Goal: Use online tool/utility: Utilize a website feature to perform a specific function

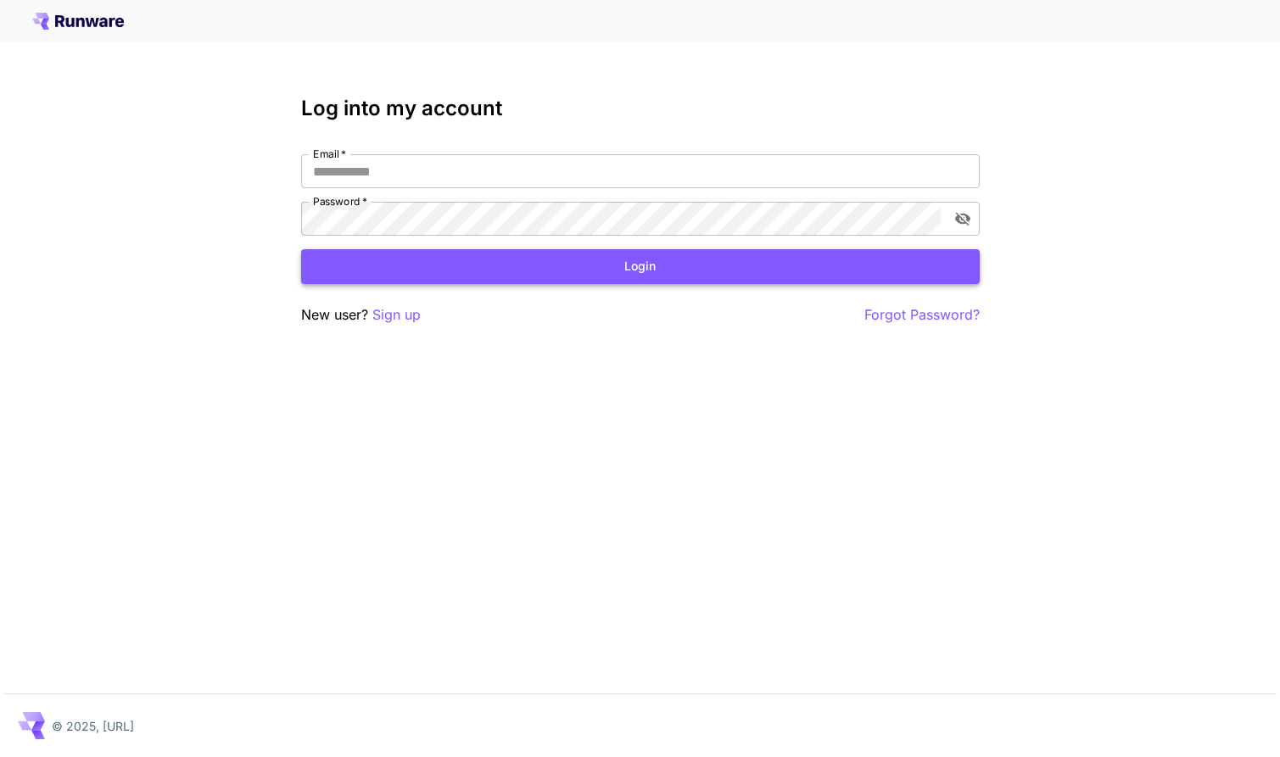
type input "**********"
click at [518, 275] on button "Login" at bounding box center [640, 266] width 678 height 35
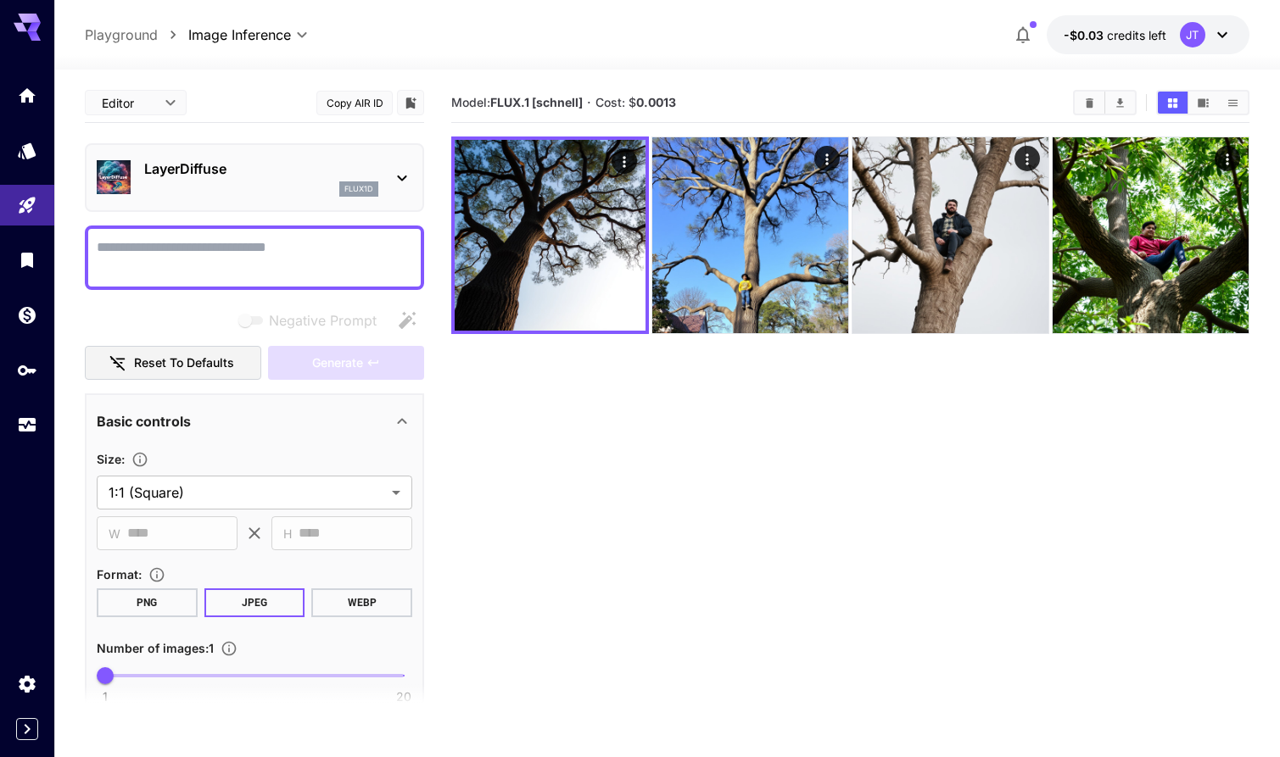
click at [1236, 31] on button "-$0.03 credits left JT" at bounding box center [1147, 34] width 203 height 39
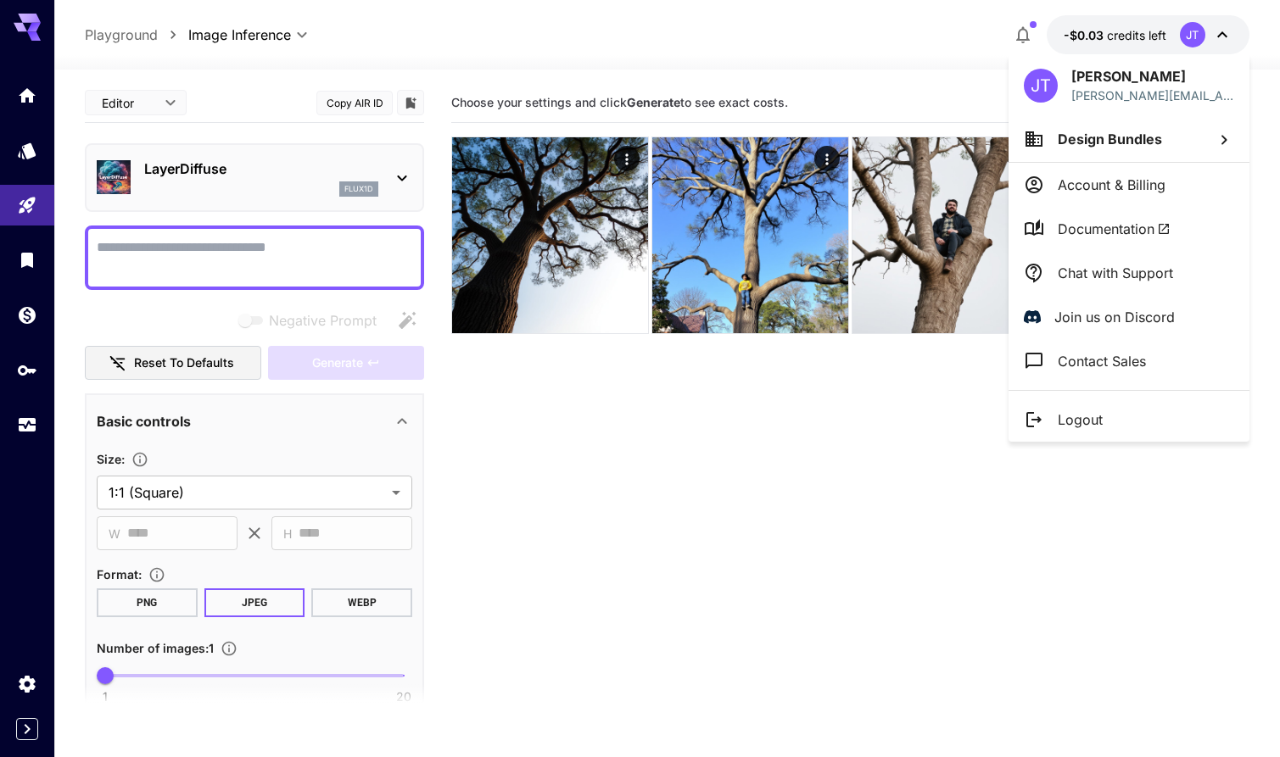
click at [1166, 181] on li "Account & Billing" at bounding box center [1128, 185] width 241 height 44
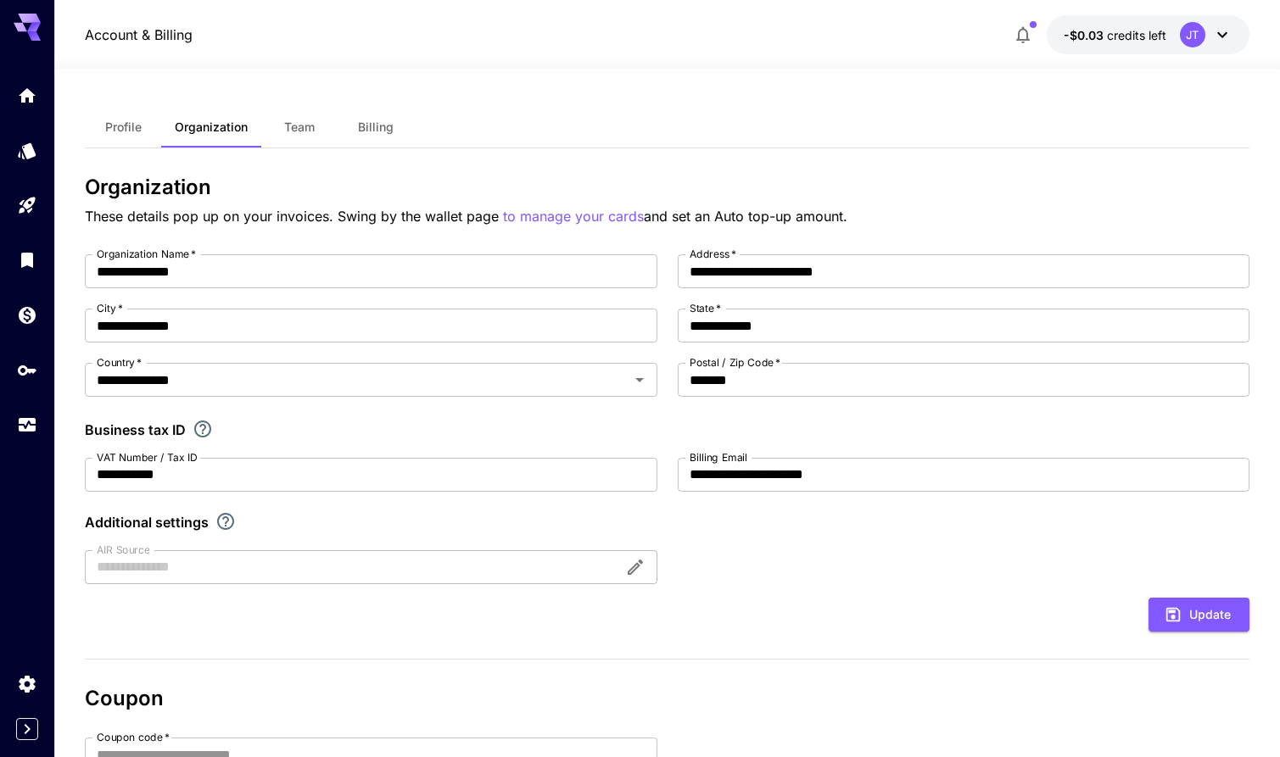
click at [375, 129] on span "Billing" at bounding box center [376, 127] width 36 height 15
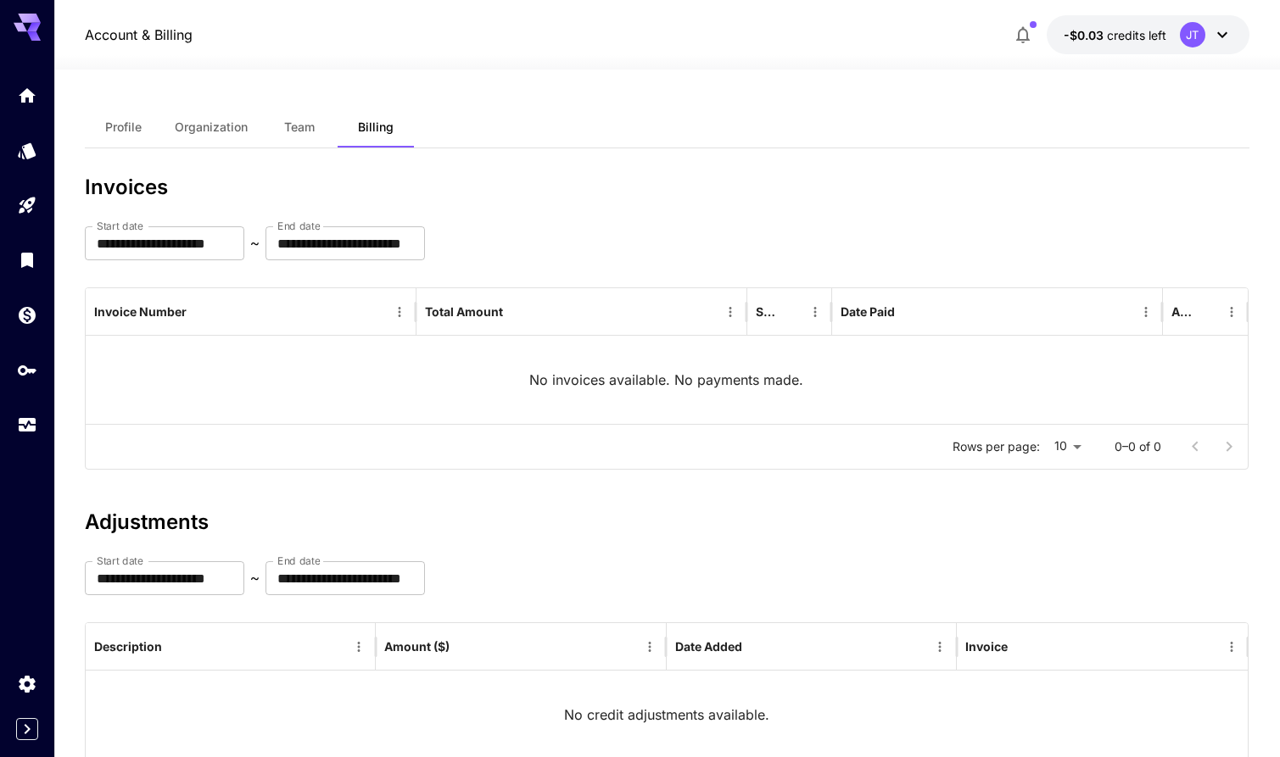
click at [114, 139] on button "Profile" at bounding box center [123, 127] width 76 height 41
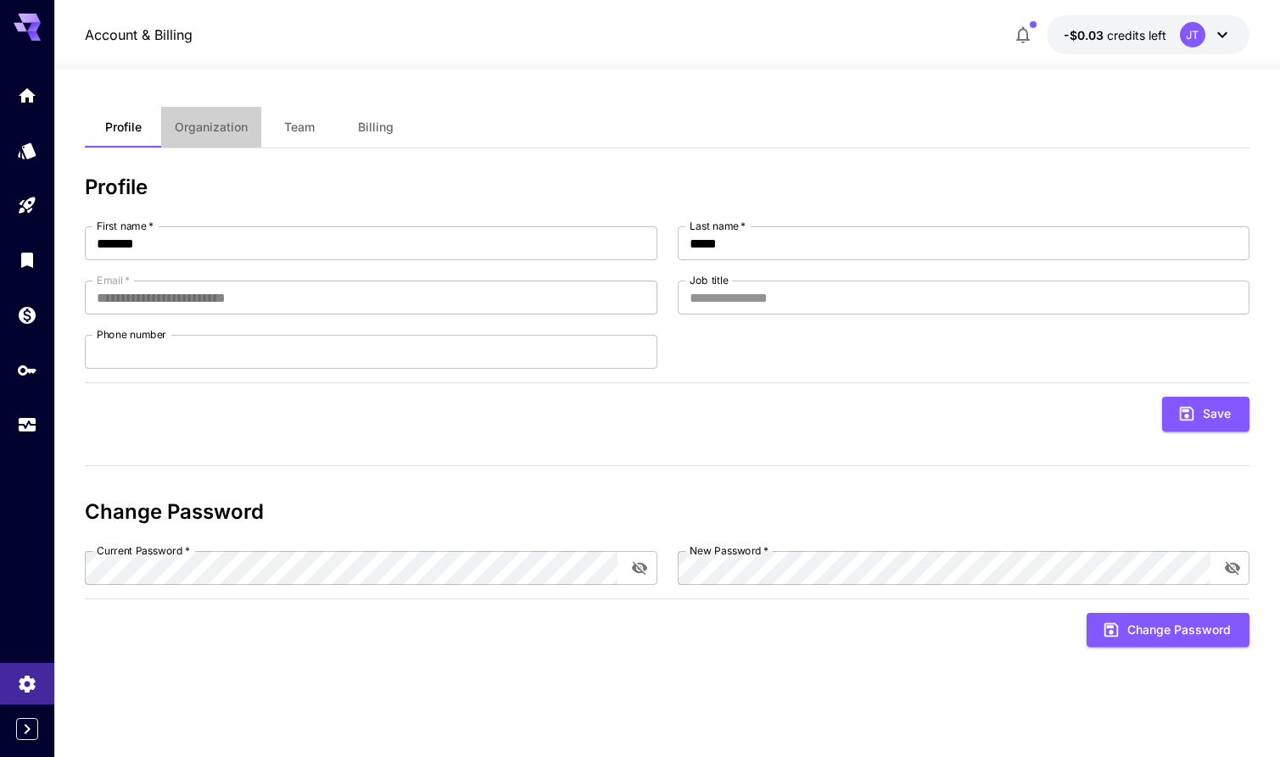
click at [190, 123] on span "Organization" at bounding box center [211, 127] width 73 height 15
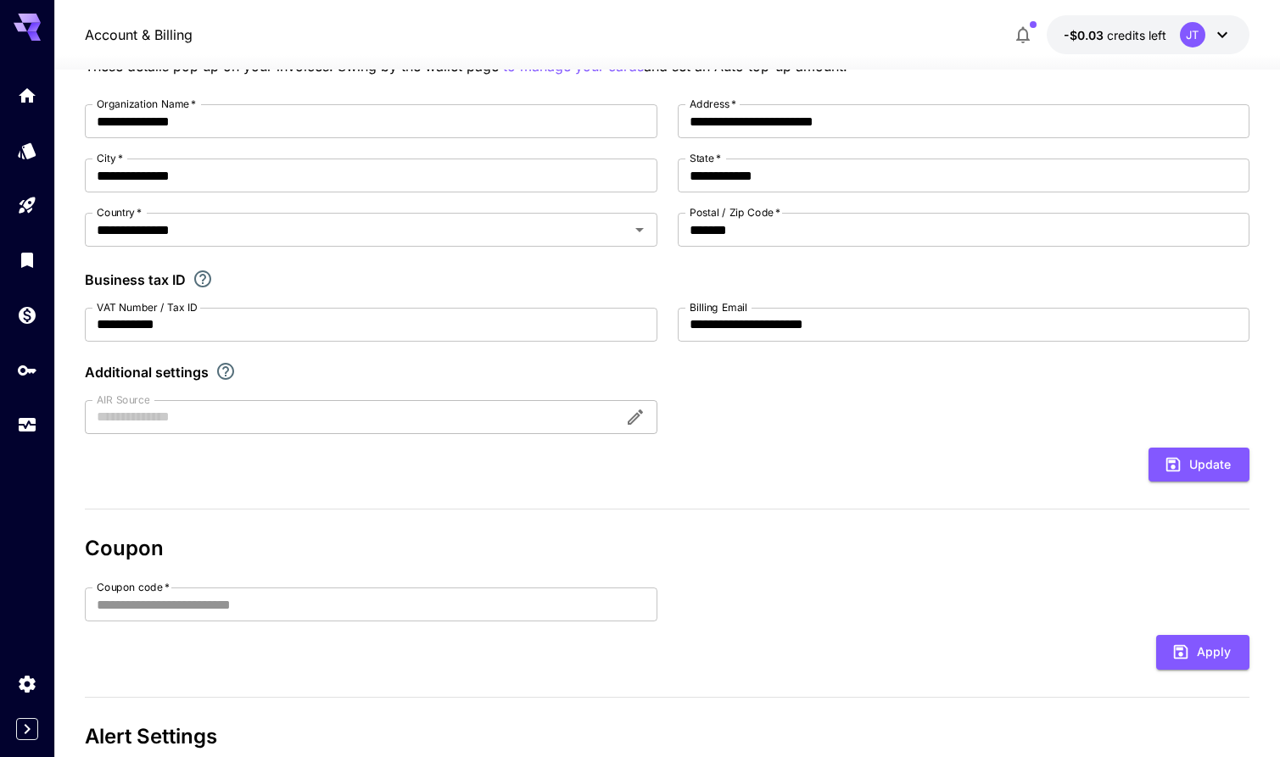
scroll to position [278, 0]
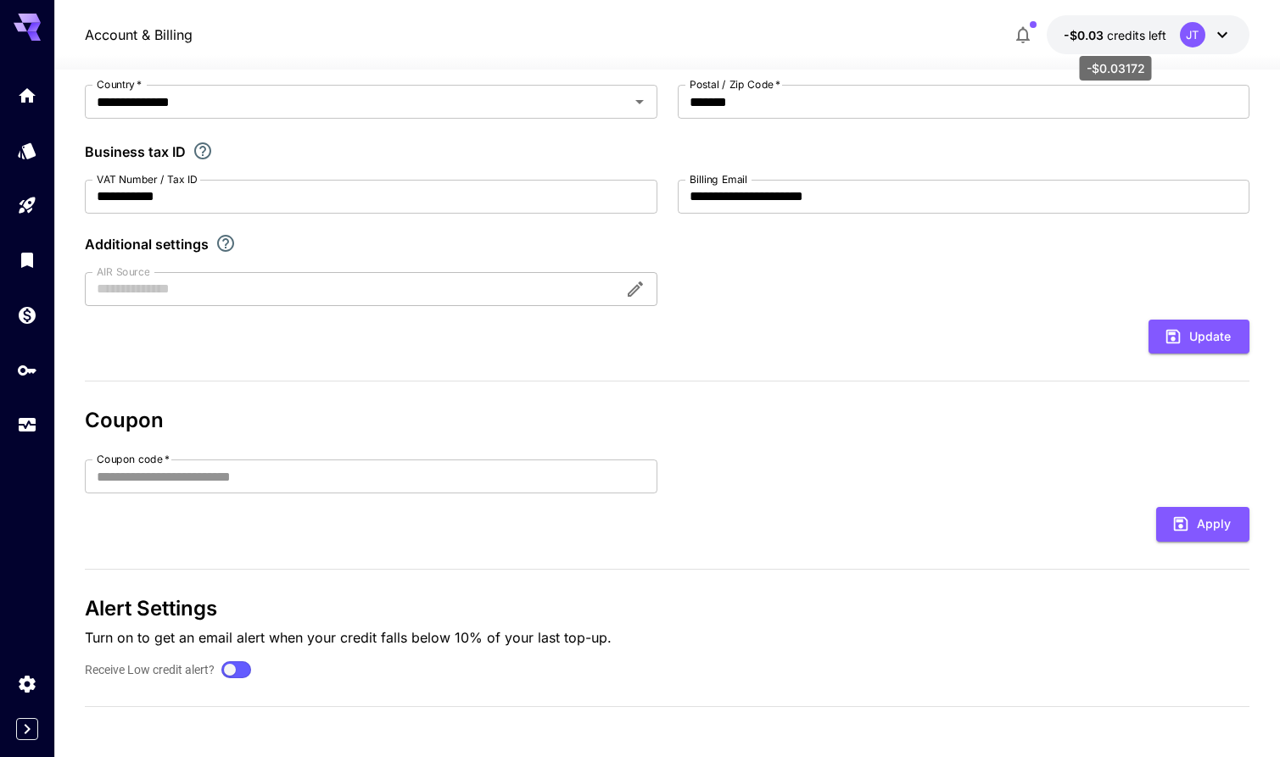
click at [1135, 28] on span "credits left" at bounding box center [1136, 35] width 59 height 14
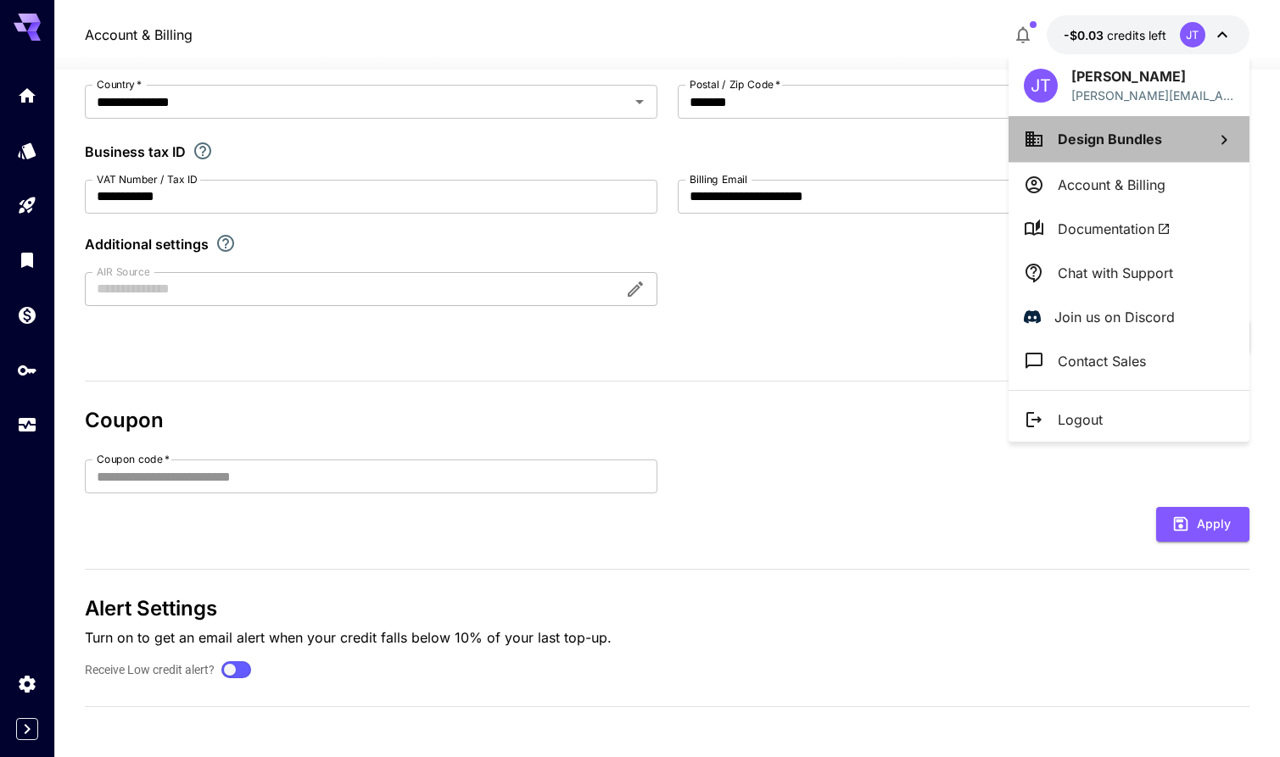
click at [1150, 141] on span "Design Bundles" at bounding box center [1110, 139] width 104 height 17
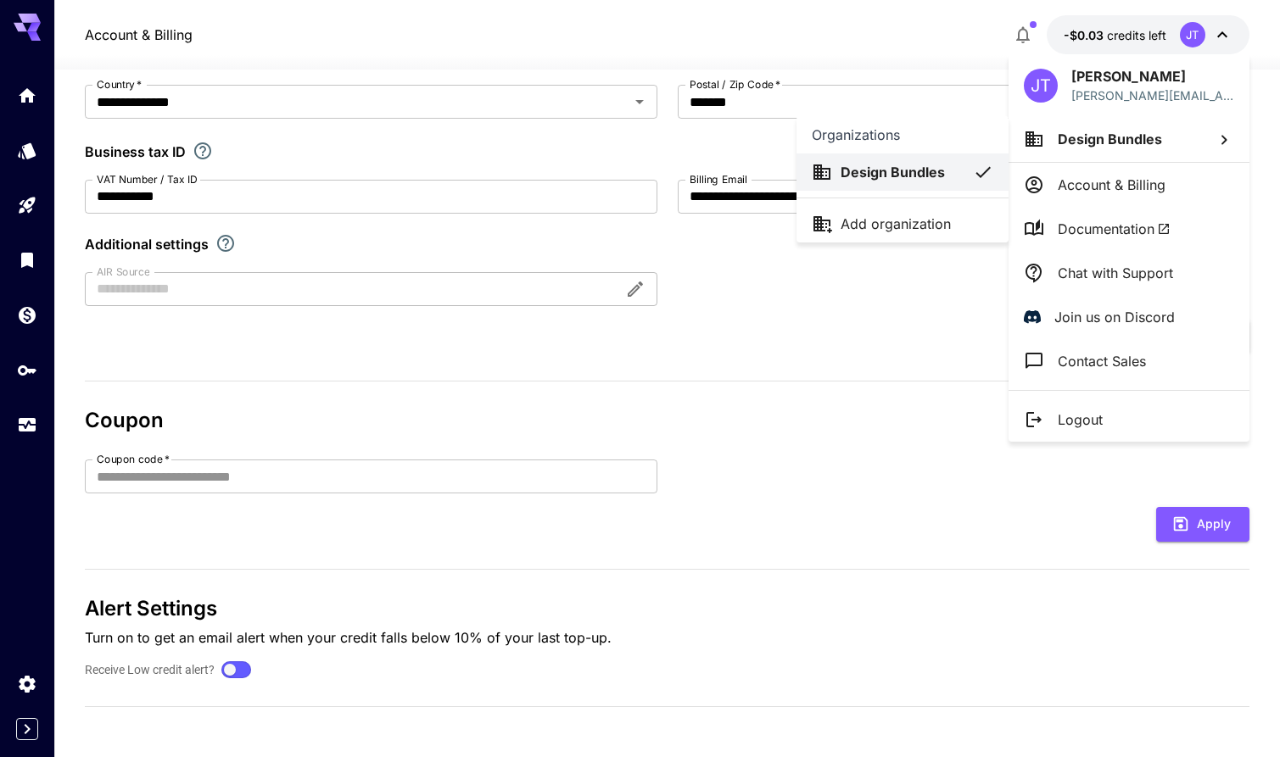
click at [1152, 198] on div at bounding box center [640, 378] width 1280 height 757
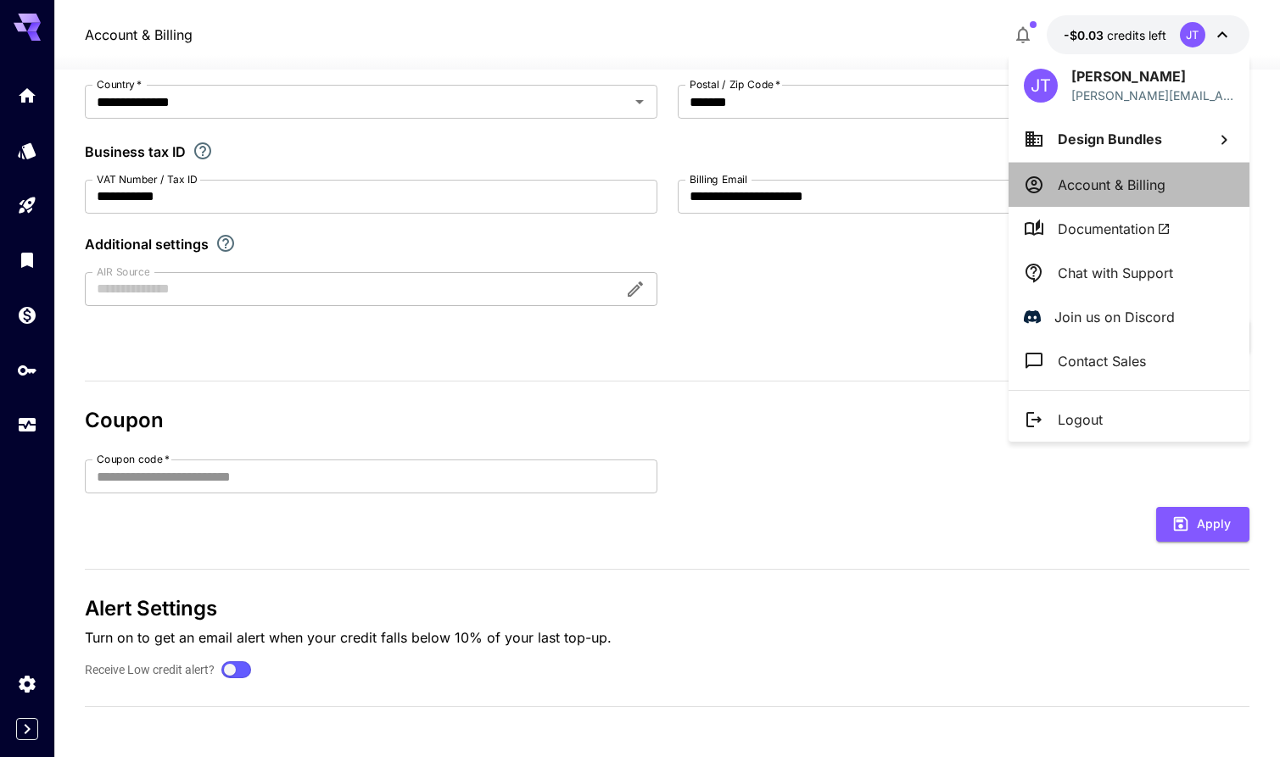
click at [1175, 189] on li "Account & Billing" at bounding box center [1128, 185] width 241 height 44
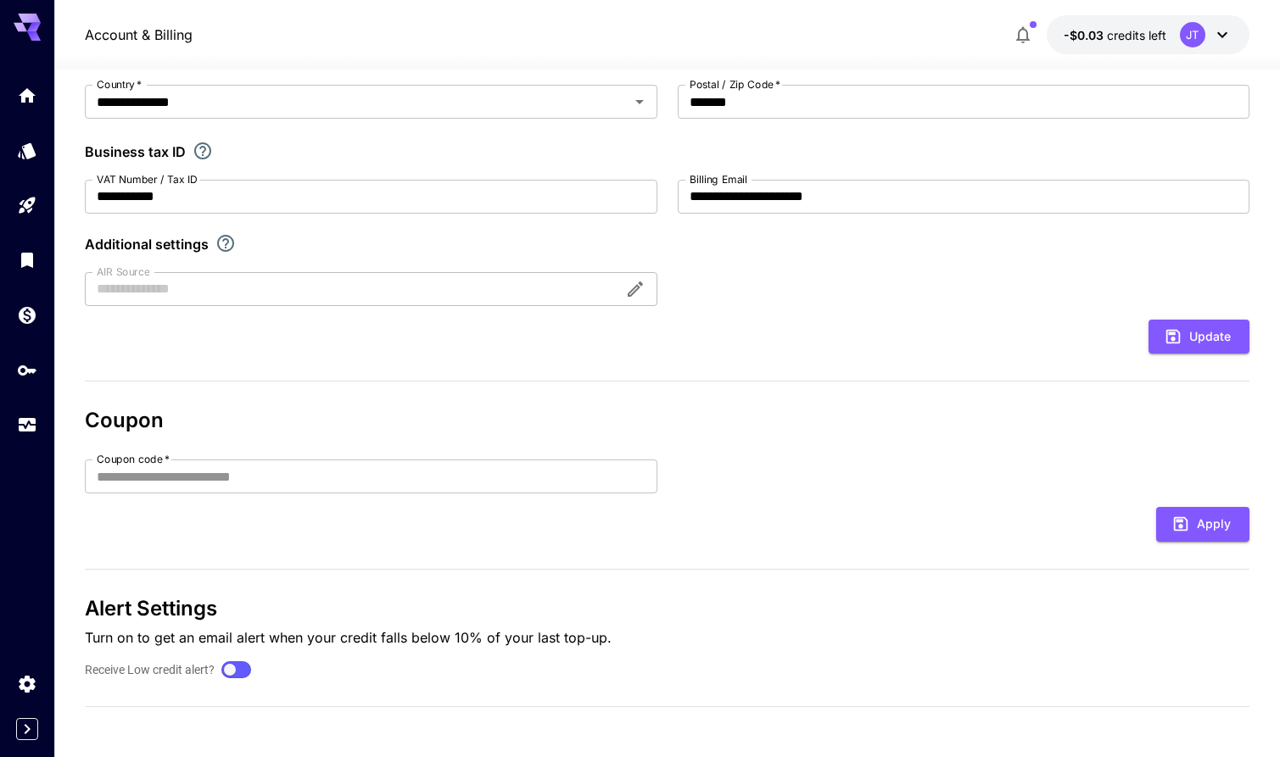
scroll to position [0, 0]
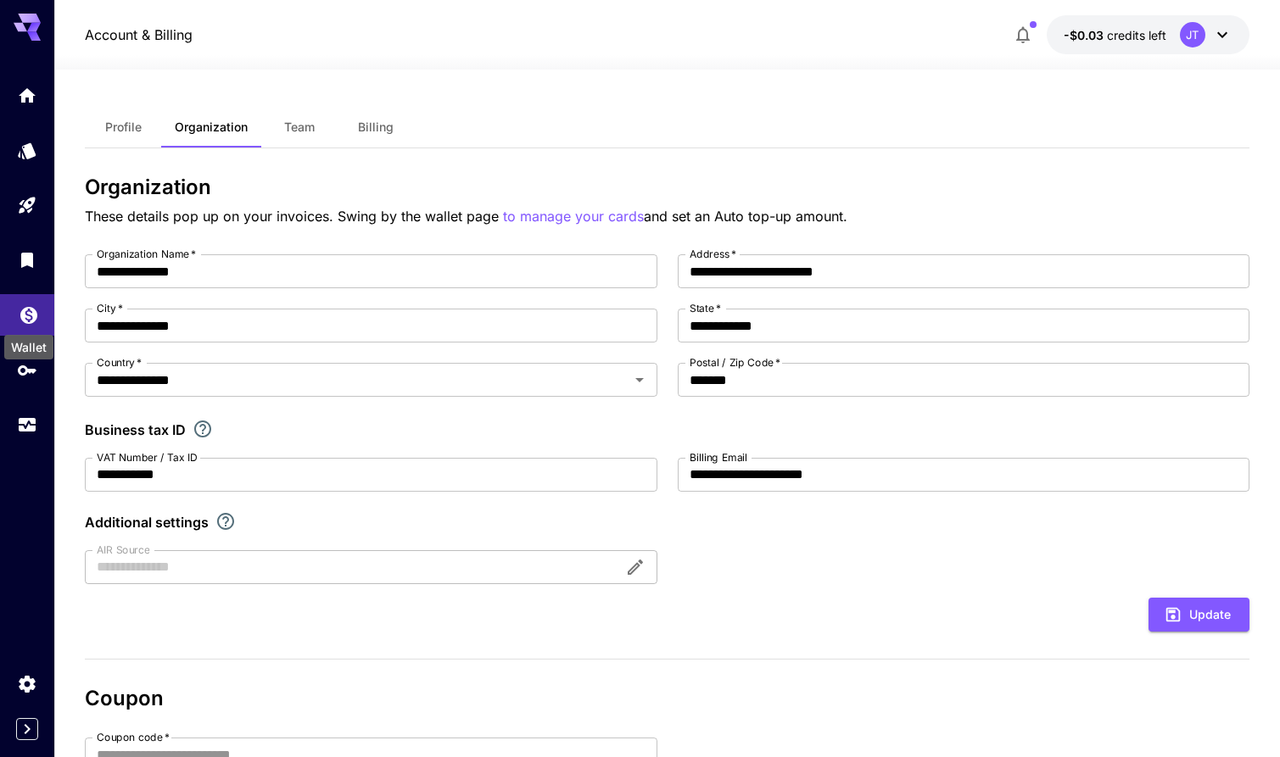
click at [35, 313] on icon "Wallet" at bounding box center [28, 310] width 17 height 17
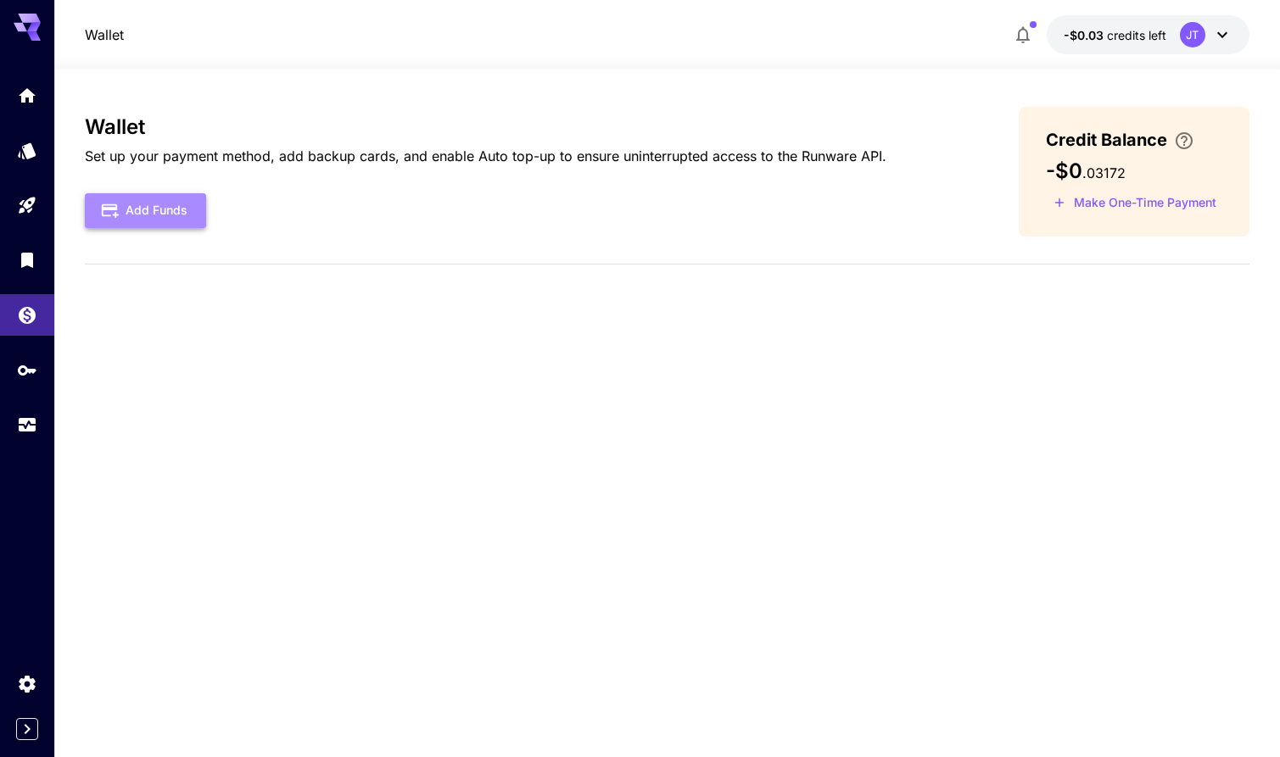
click at [145, 205] on button "Add Funds" at bounding box center [145, 210] width 121 height 35
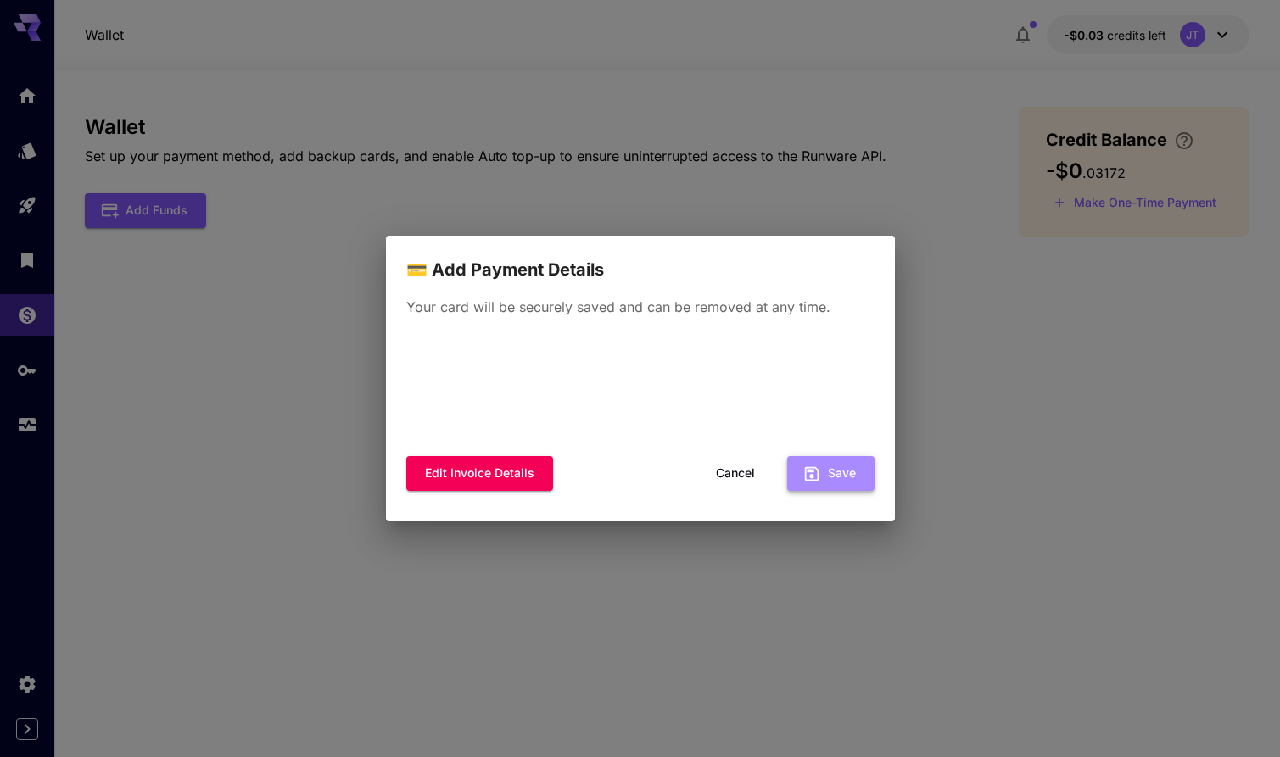
click at [798, 472] on button "Save" at bounding box center [830, 473] width 87 height 35
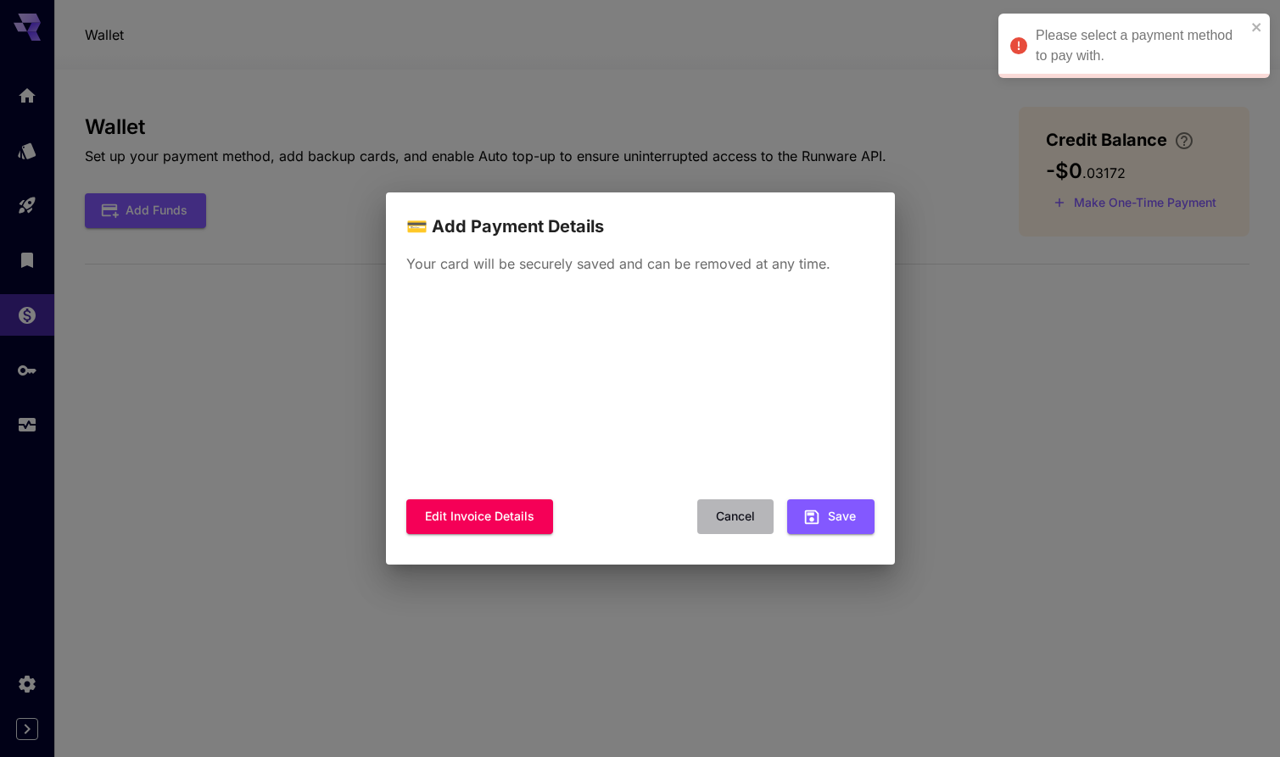
click at [743, 519] on button "Cancel" at bounding box center [735, 516] width 76 height 35
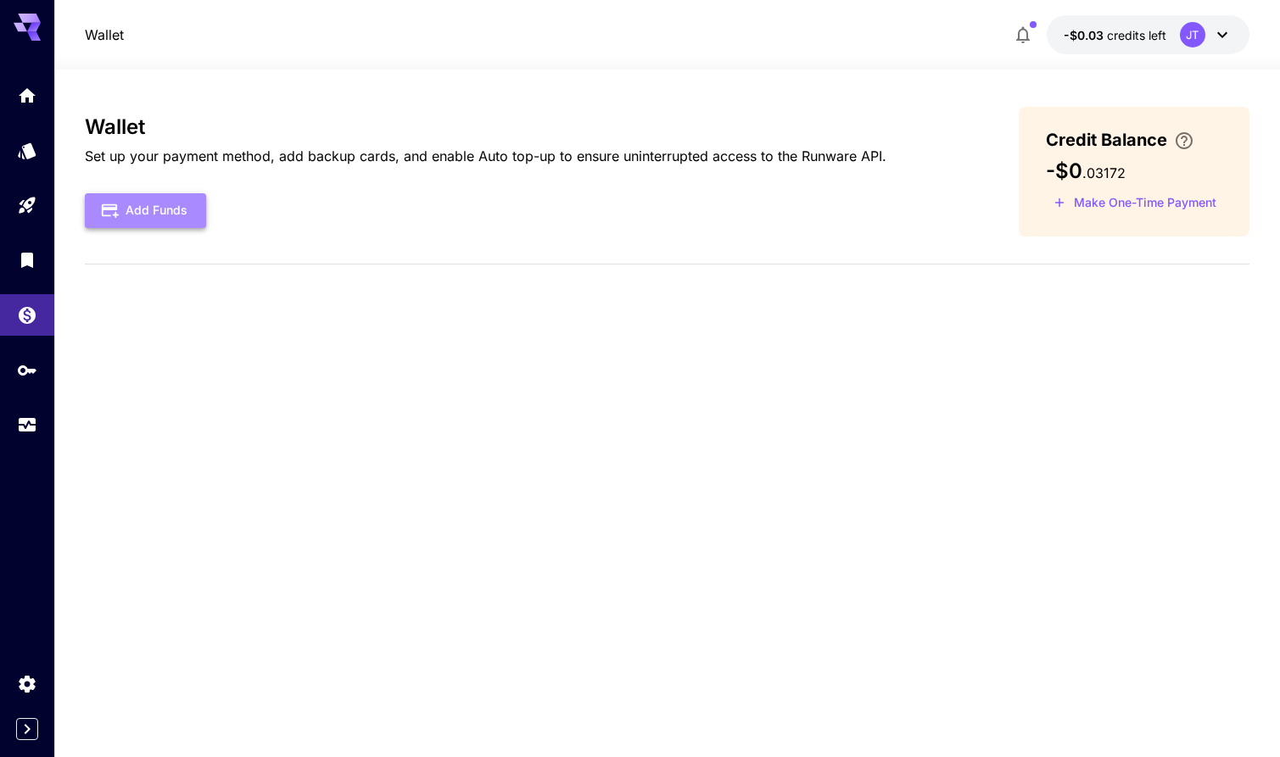
click at [183, 204] on button "Add Funds" at bounding box center [145, 210] width 121 height 35
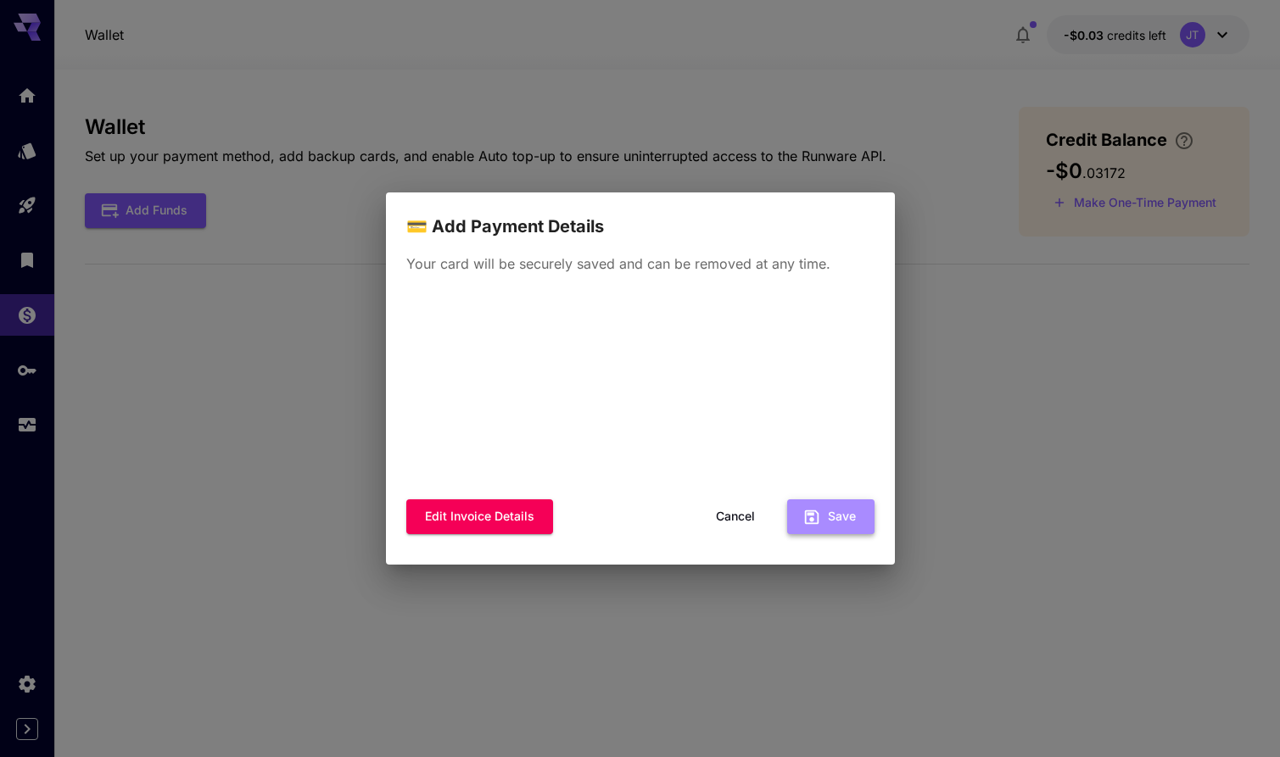
click at [847, 514] on button "Save" at bounding box center [830, 516] width 87 height 35
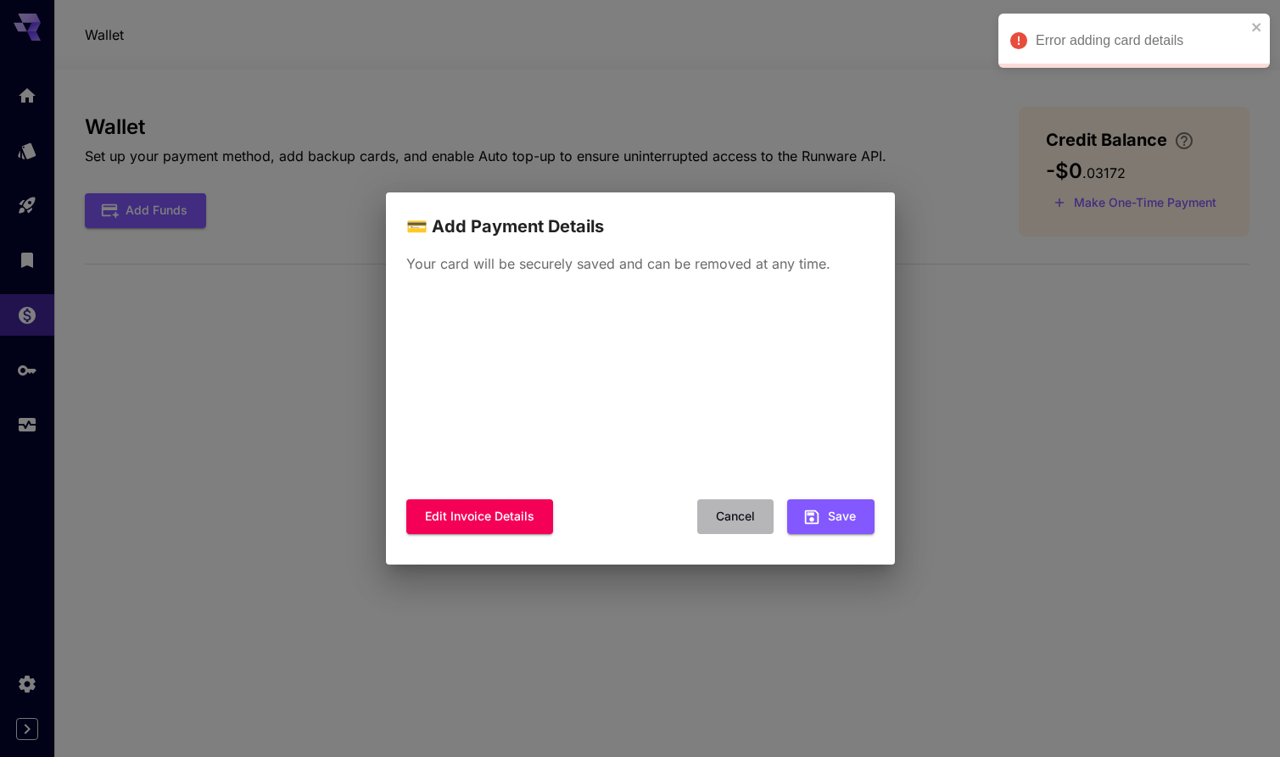
click at [735, 514] on button "Cancel" at bounding box center [735, 516] width 76 height 35
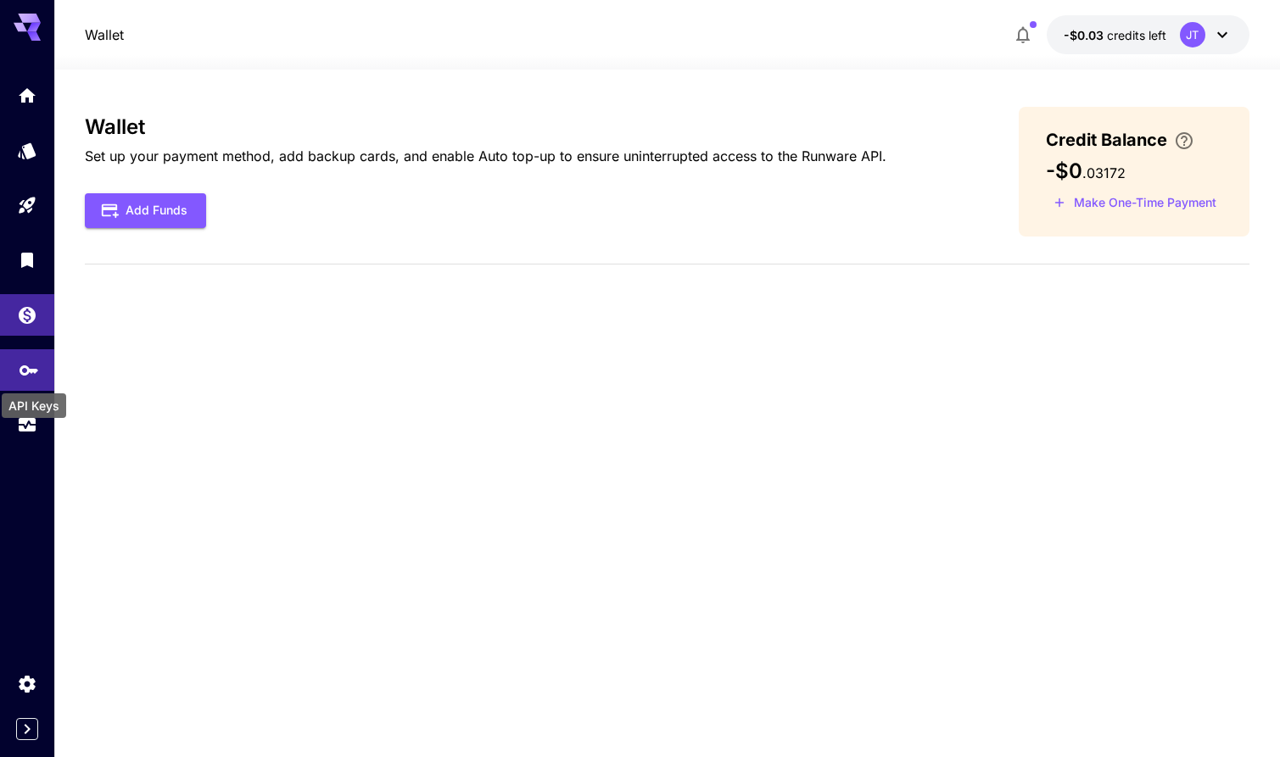
click at [20, 359] on icon "API Keys" at bounding box center [29, 364] width 20 height 20
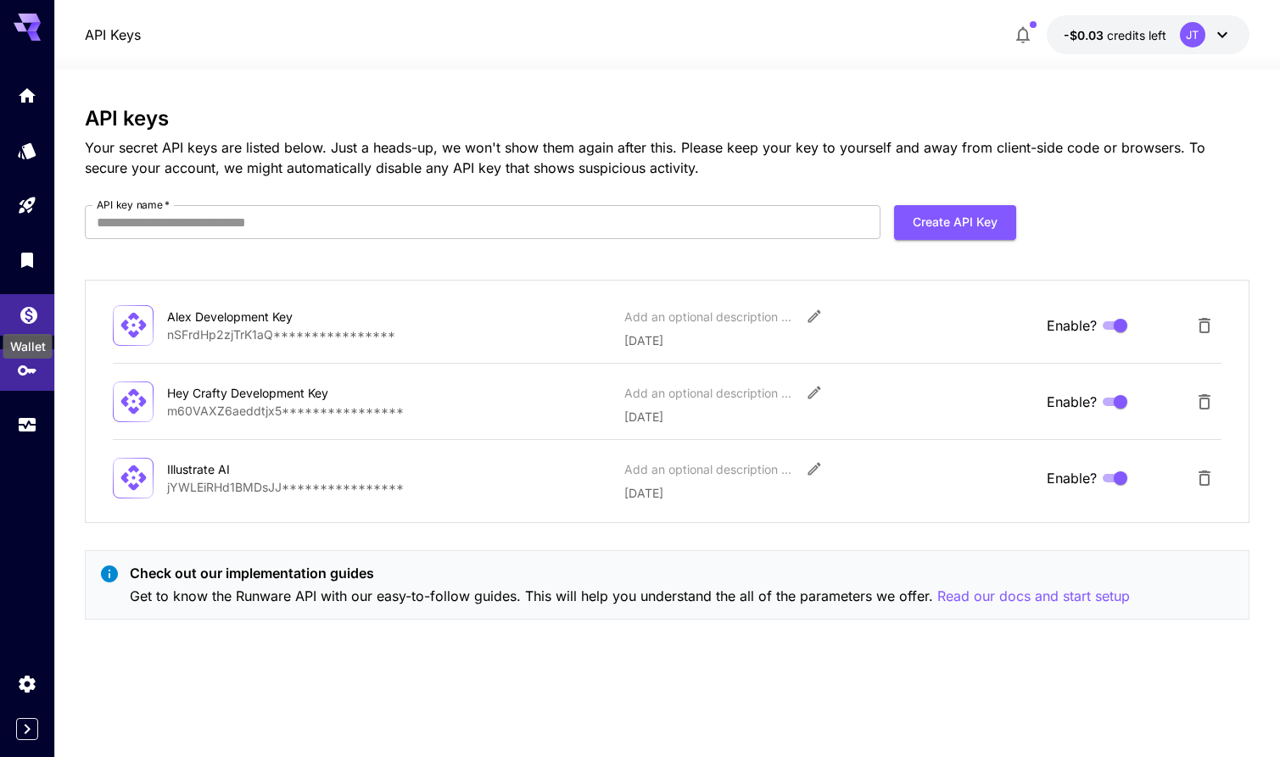
click at [23, 305] on icon "Wallet" at bounding box center [29, 310] width 20 height 20
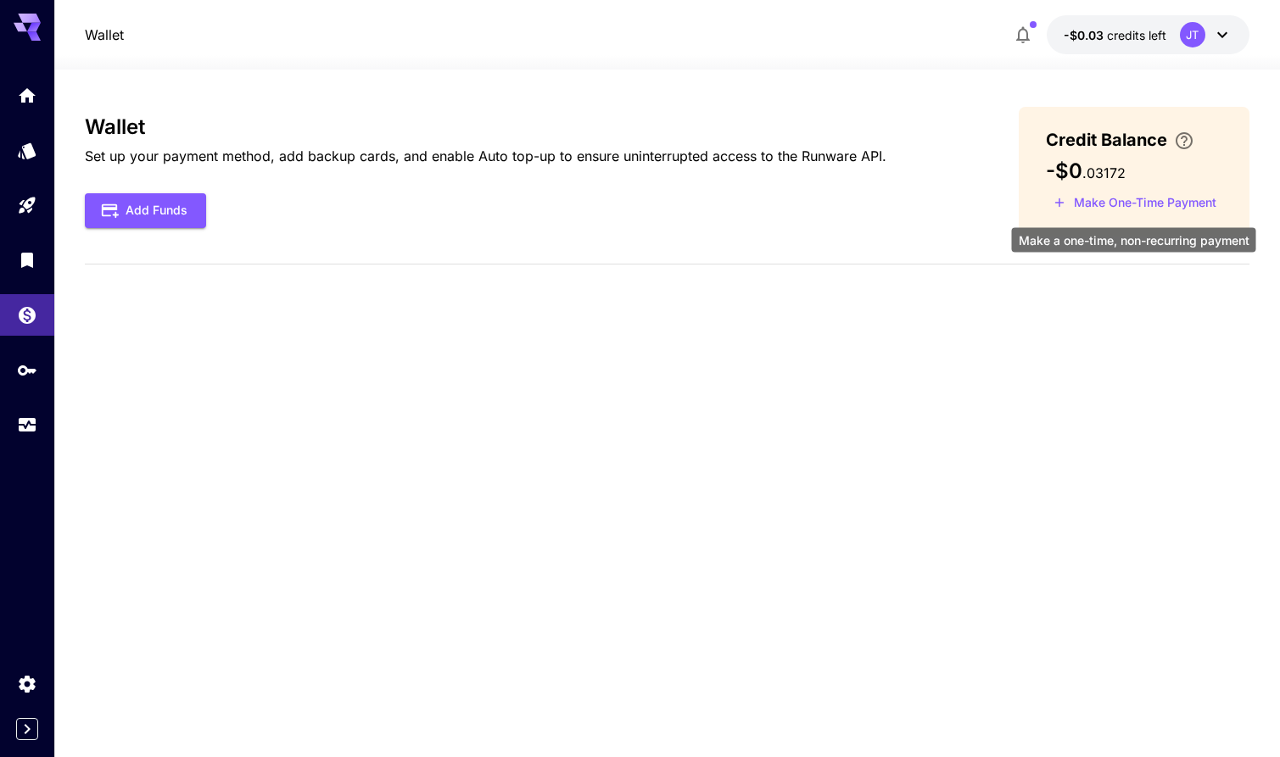
click at [1151, 195] on button "Make One-Time Payment" at bounding box center [1135, 203] width 178 height 26
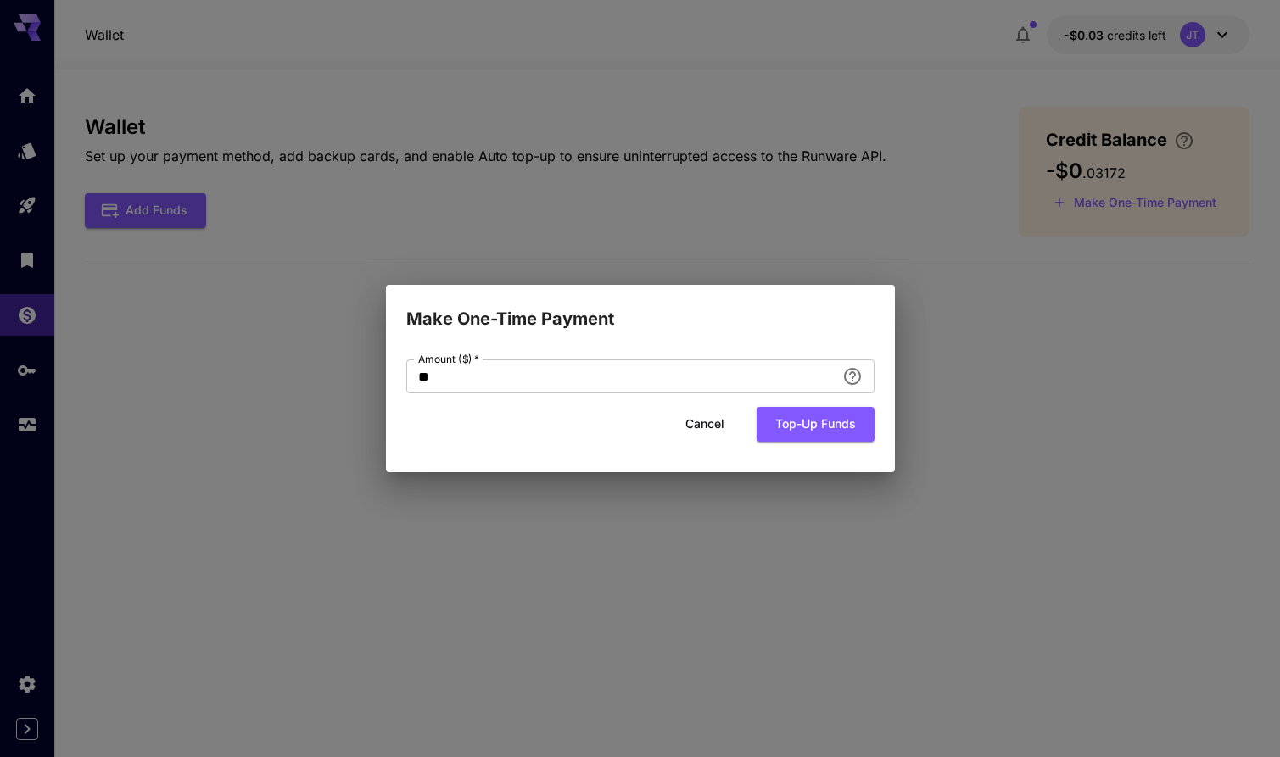
click at [689, 427] on button "Cancel" at bounding box center [705, 424] width 76 height 35
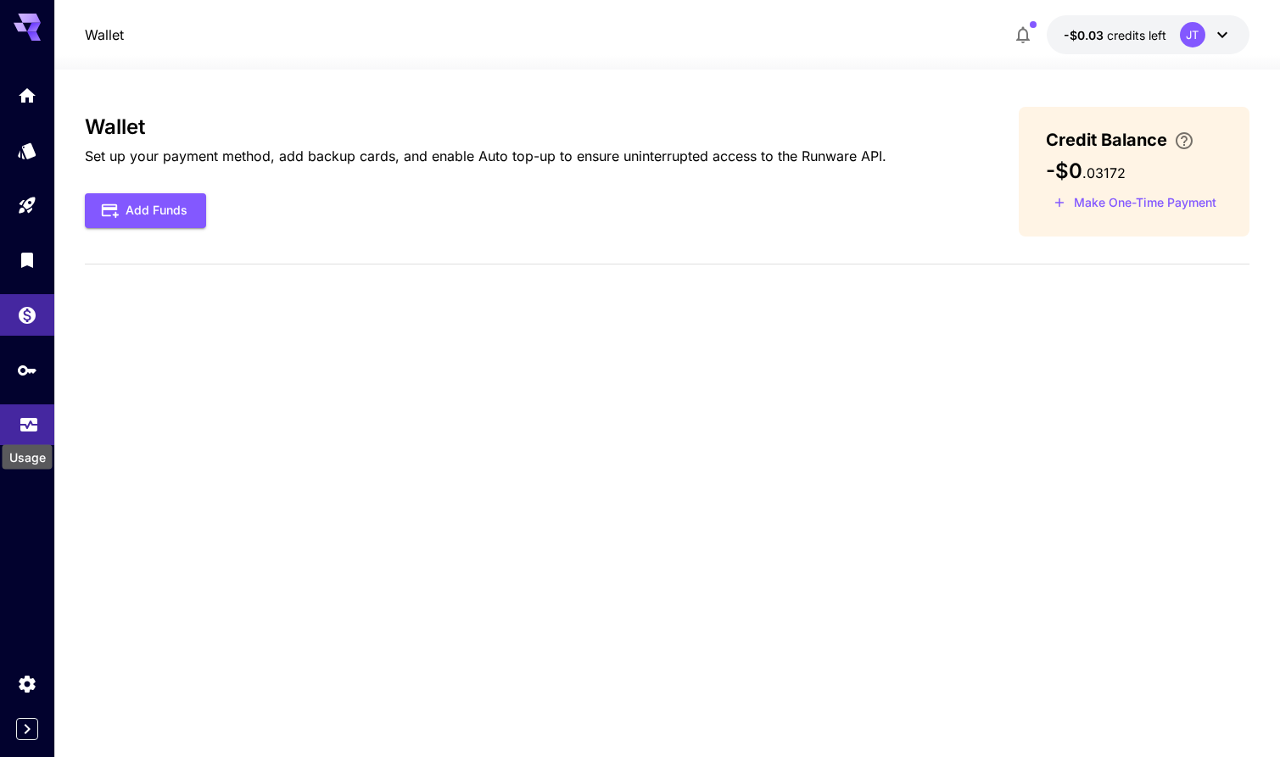
click at [34, 427] on icon "Usage" at bounding box center [28, 422] width 17 height 8
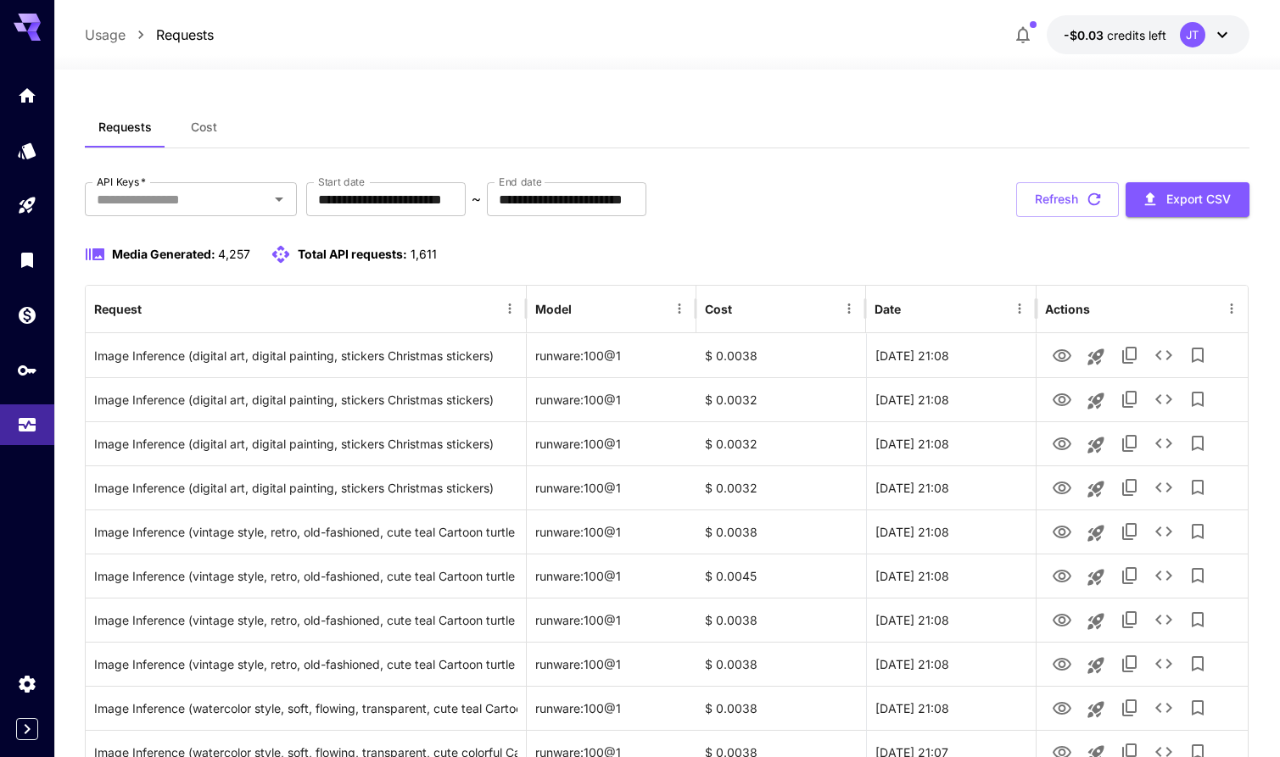
click at [208, 126] on span "Cost" at bounding box center [204, 127] width 26 height 15
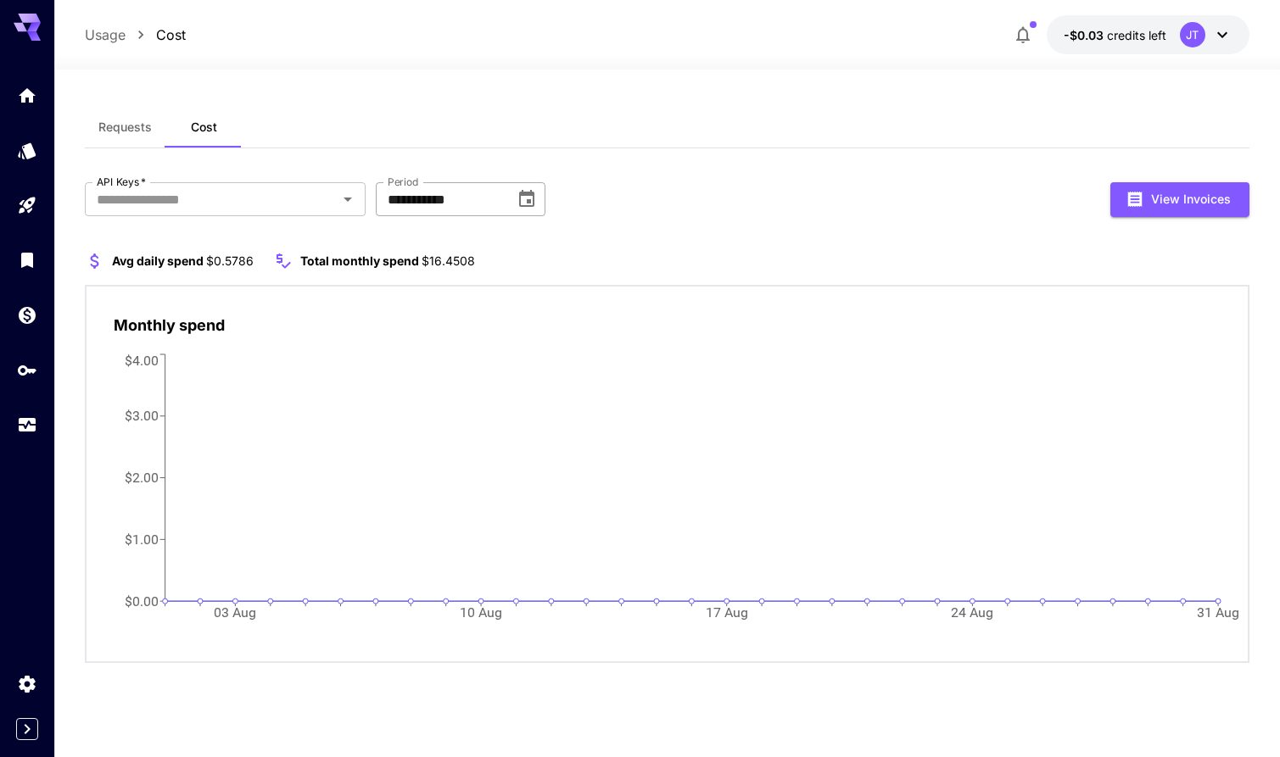
click at [446, 198] on input "**********" at bounding box center [439, 199] width 127 height 34
click at [421, 204] on input "**********" at bounding box center [439, 199] width 127 height 34
click at [528, 196] on icon "Choose date, selected date is Aug 31, 2025" at bounding box center [526, 199] width 20 height 20
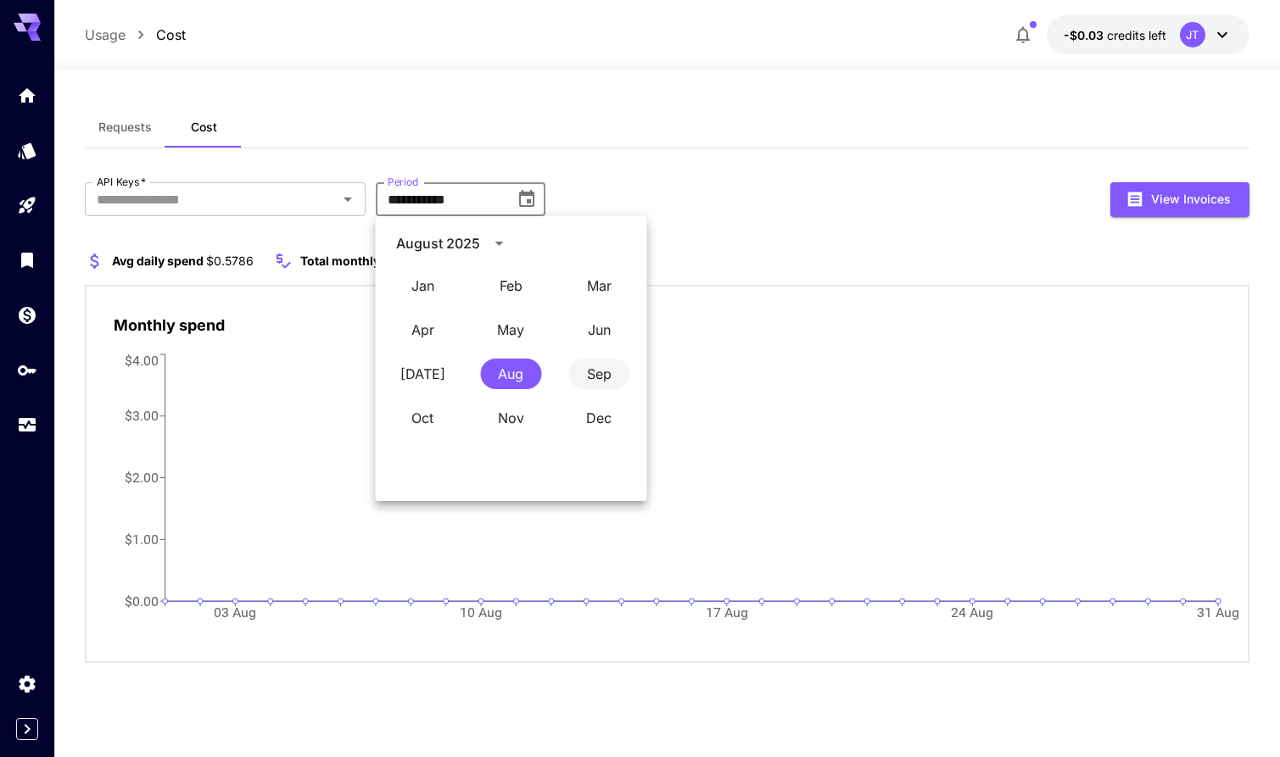
click at [598, 371] on button "Sep" at bounding box center [598, 374] width 61 height 31
type input "**********"
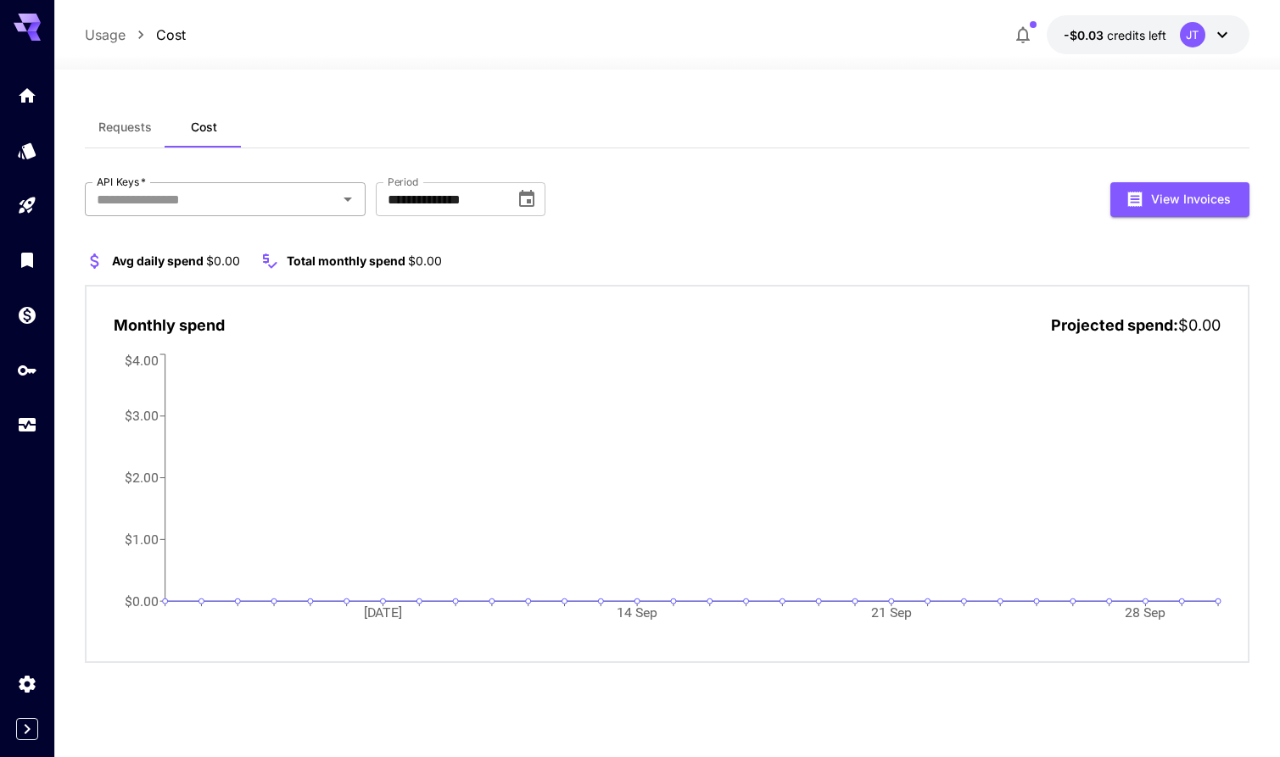
click at [286, 204] on input "API Keys   *" at bounding box center [211, 199] width 243 height 24
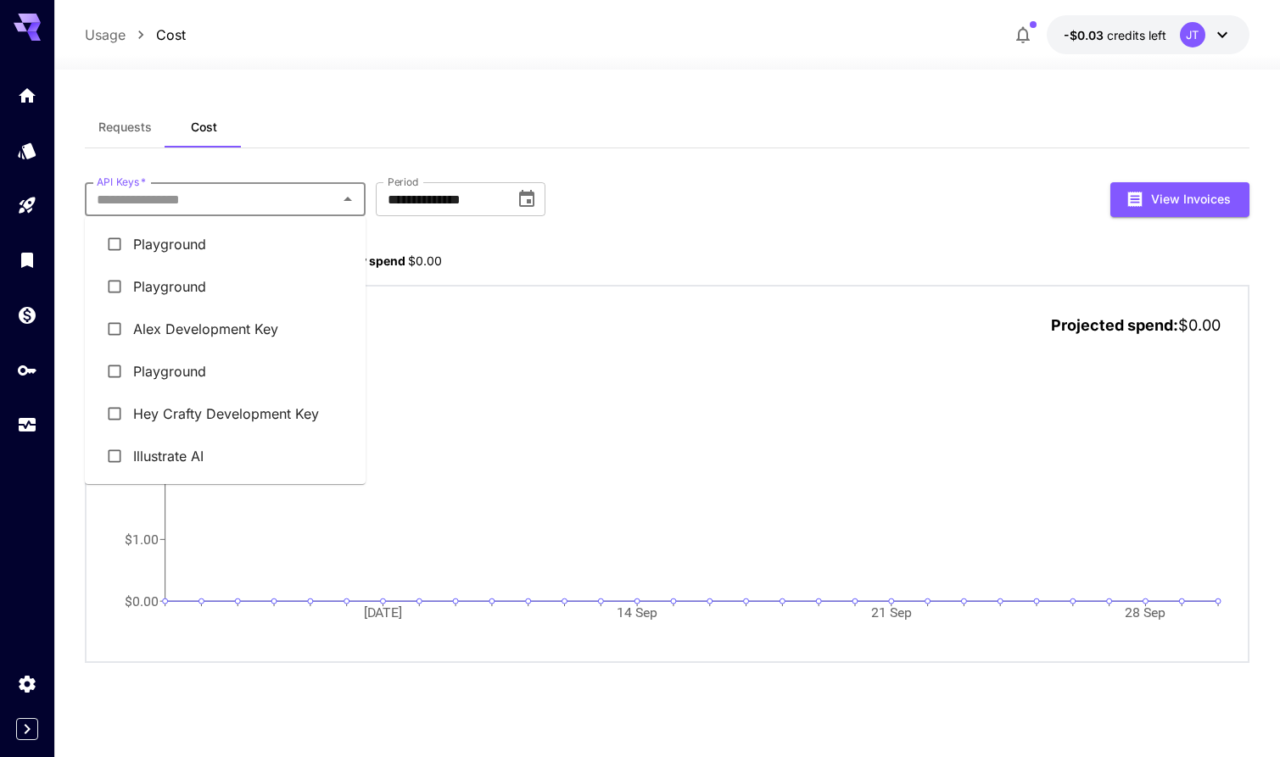
click at [285, 332] on li "Alex Development Key" at bounding box center [225, 329] width 281 height 42
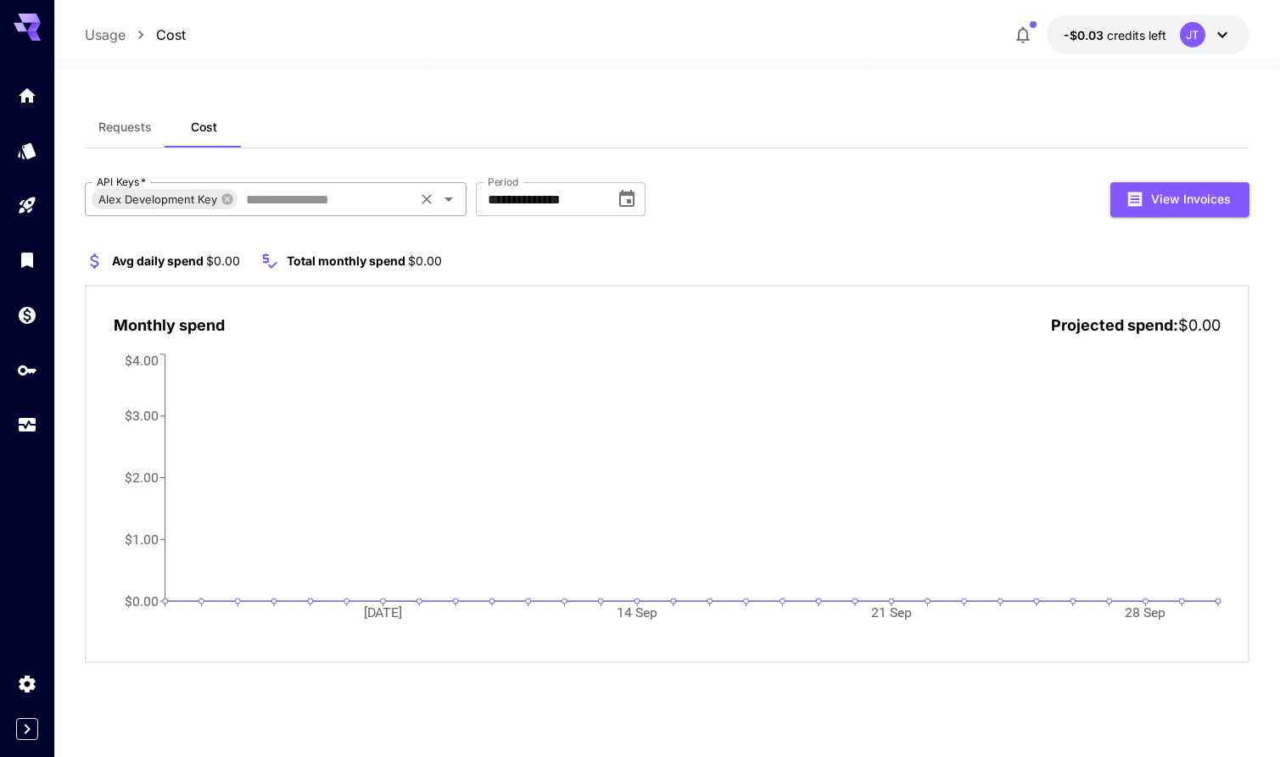
click at [254, 203] on input "API Keys   *" at bounding box center [325, 199] width 172 height 24
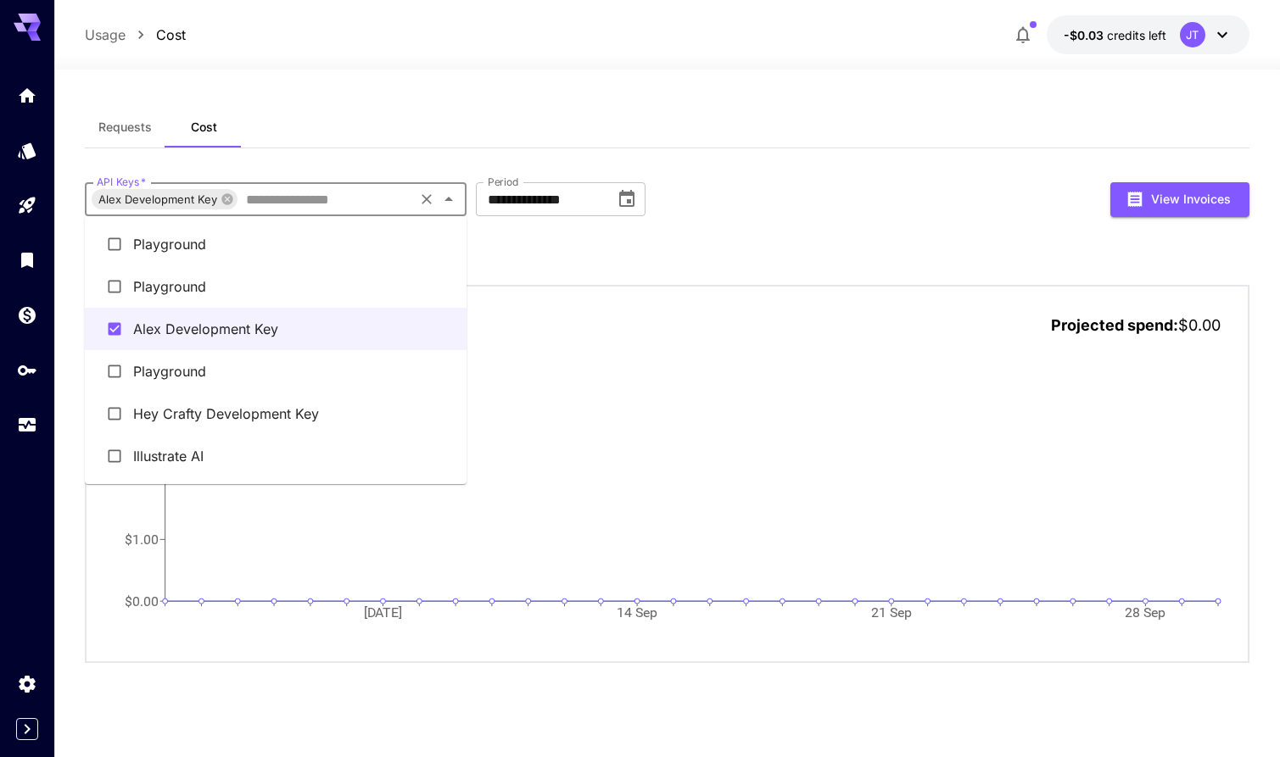
click at [227, 401] on li "Hey Crafty Development Key" at bounding box center [276, 414] width 382 height 42
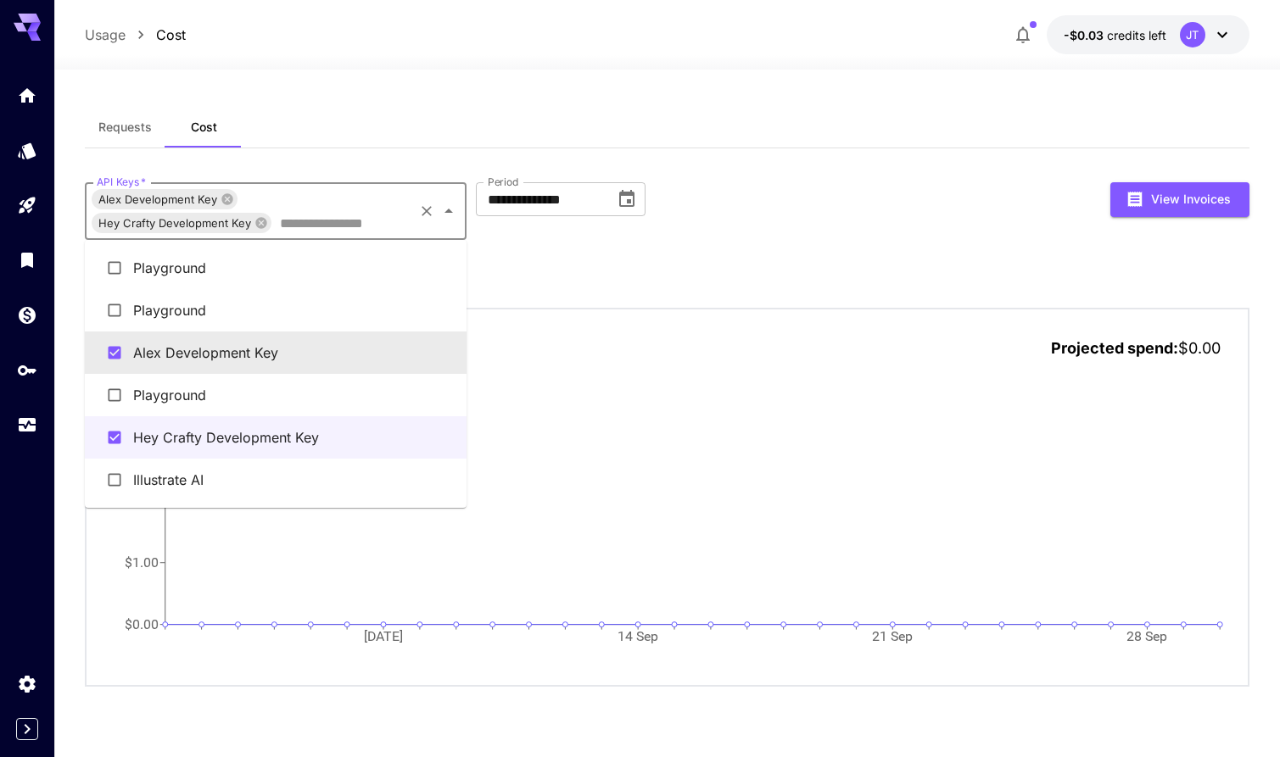
click at [311, 217] on input "API Keys   *" at bounding box center [342, 223] width 138 height 24
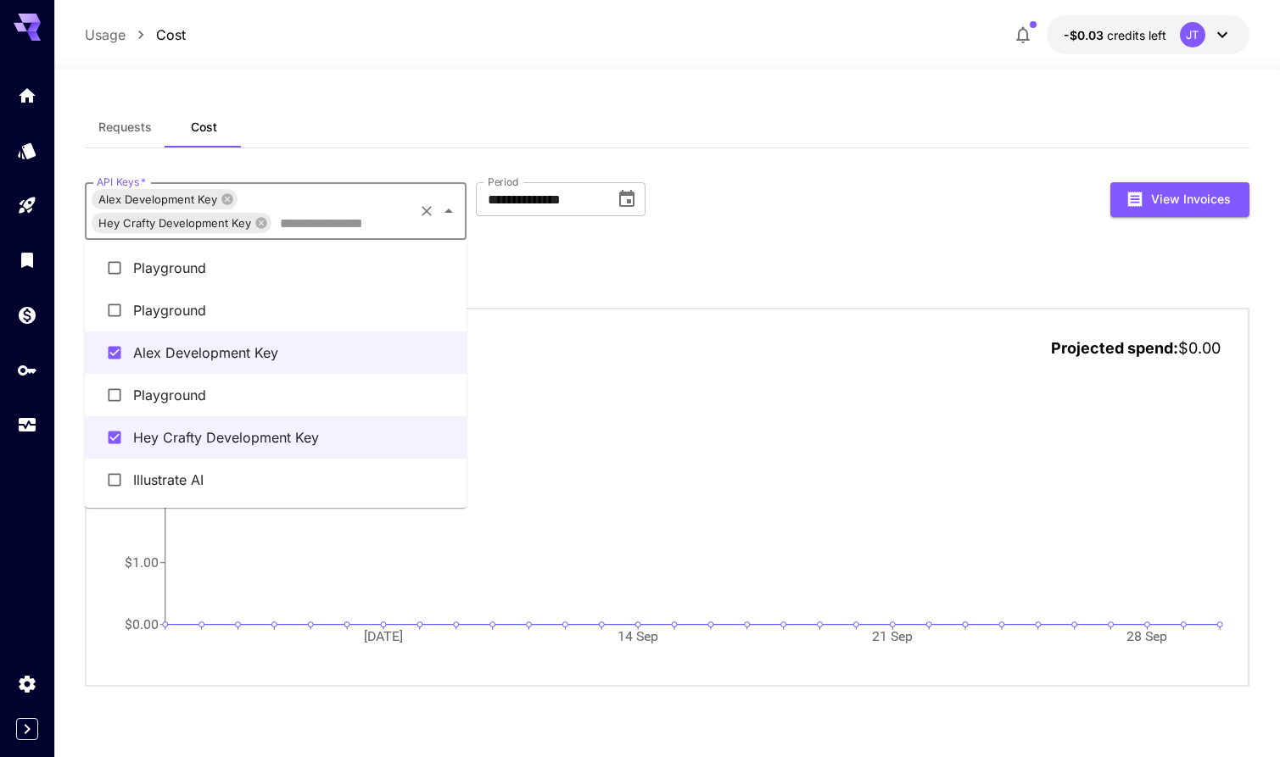
click at [242, 471] on li "Illustrate AI" at bounding box center [276, 480] width 382 height 42
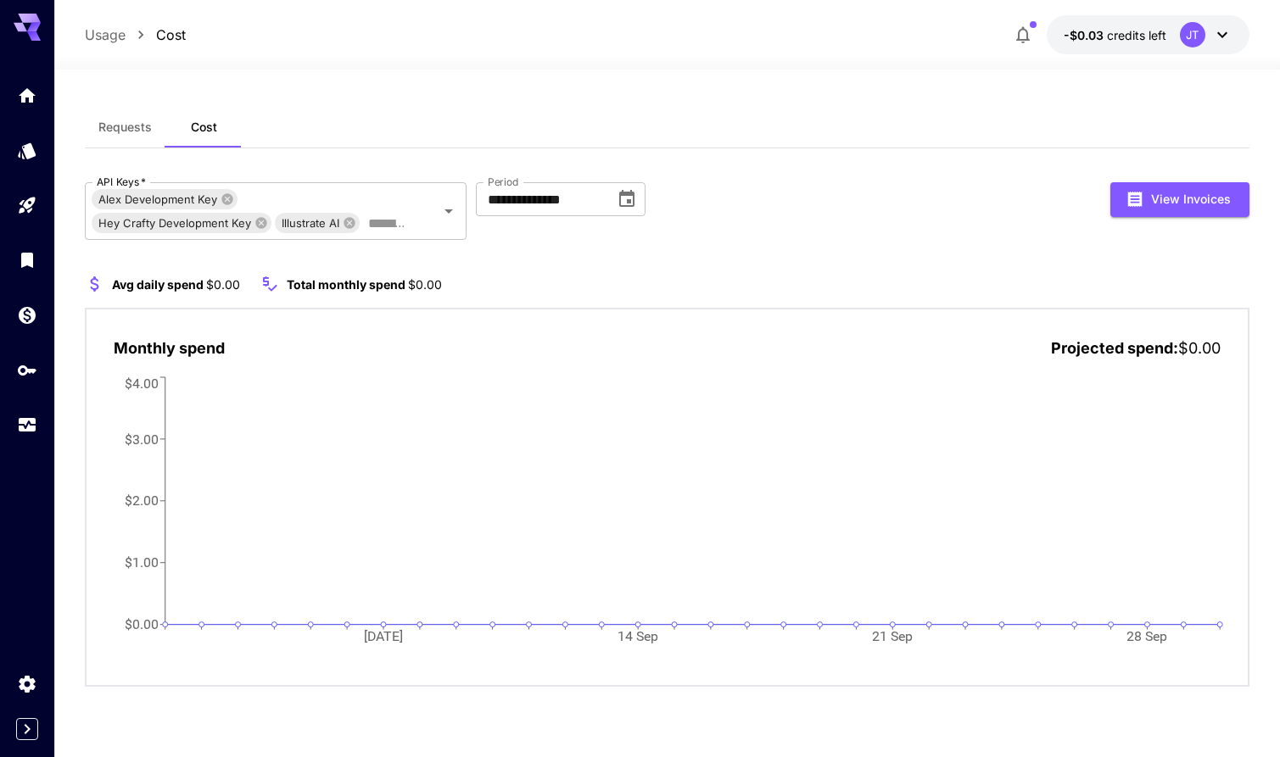
click at [591, 256] on div "**********" at bounding box center [667, 434] width 1164 height 505
click at [1141, 204] on icon "button" at bounding box center [1135, 199] width 14 height 15
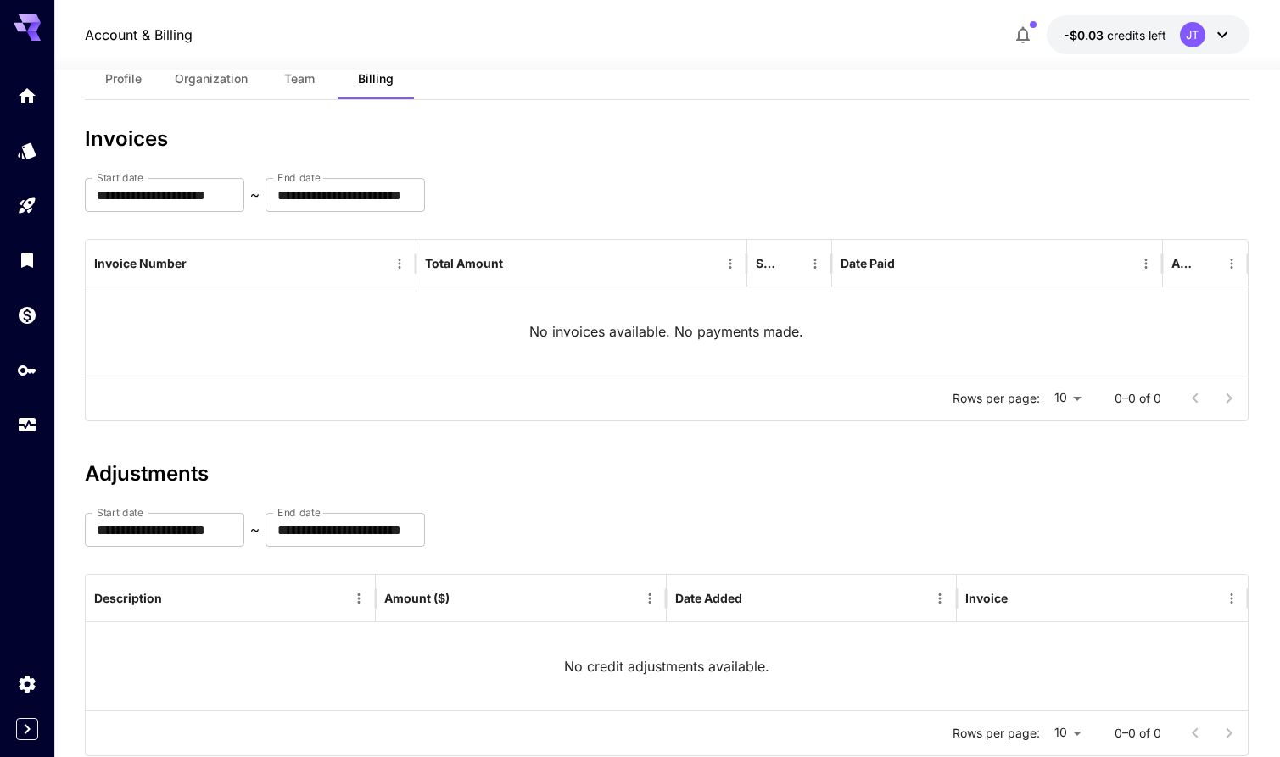
scroll to position [98, 0]
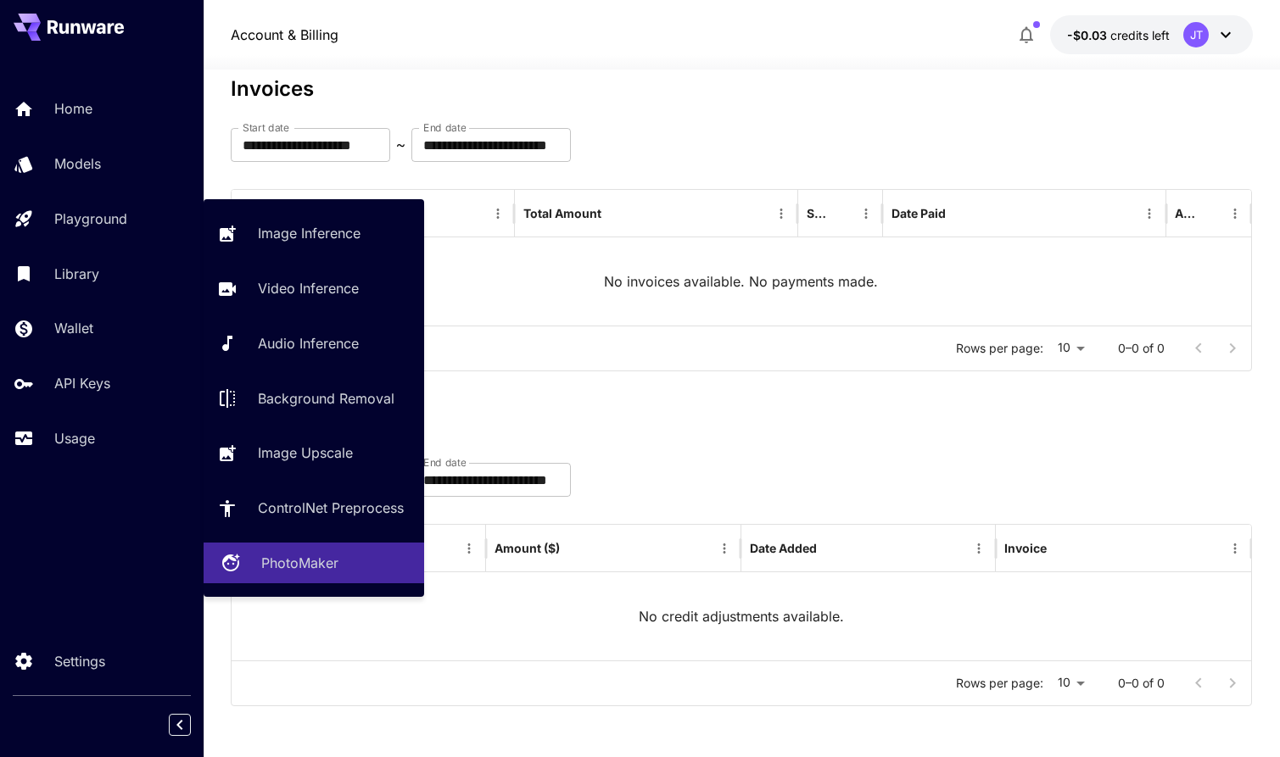
click at [280, 561] on p "PhotoMaker" at bounding box center [299, 563] width 77 height 20
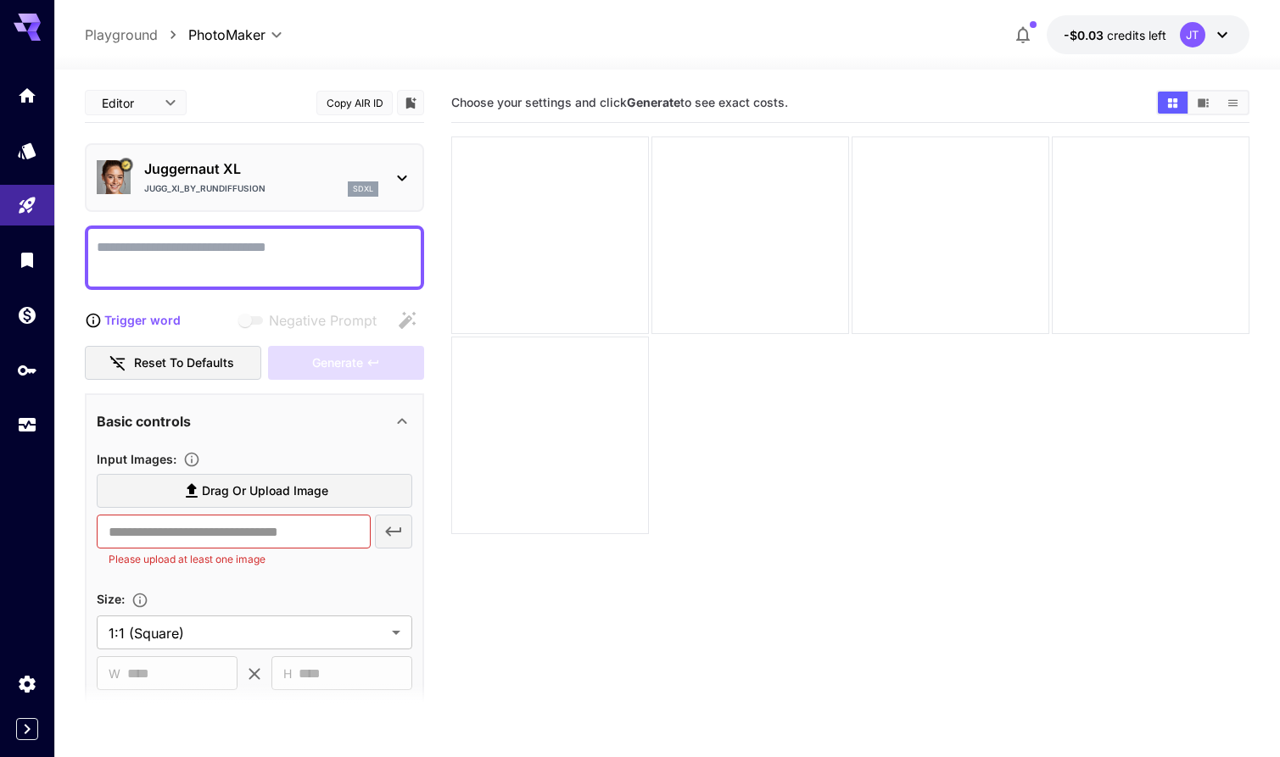
click at [172, 34] on icon "breadcrumb" at bounding box center [173, 34] width 17 height 17
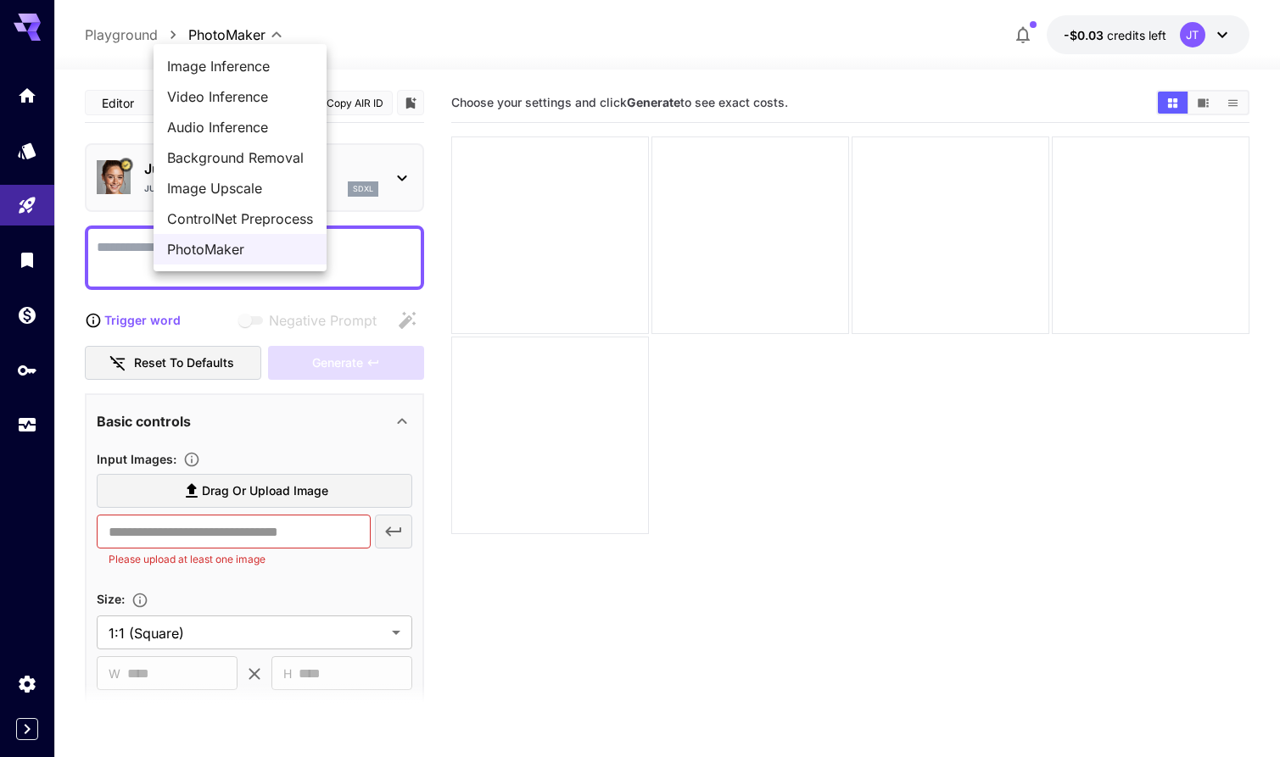
click at [275, 38] on body "**********" at bounding box center [640, 445] width 1280 height 891
click at [204, 215] on span "ControlNet Preprocess" at bounding box center [240, 219] width 146 height 20
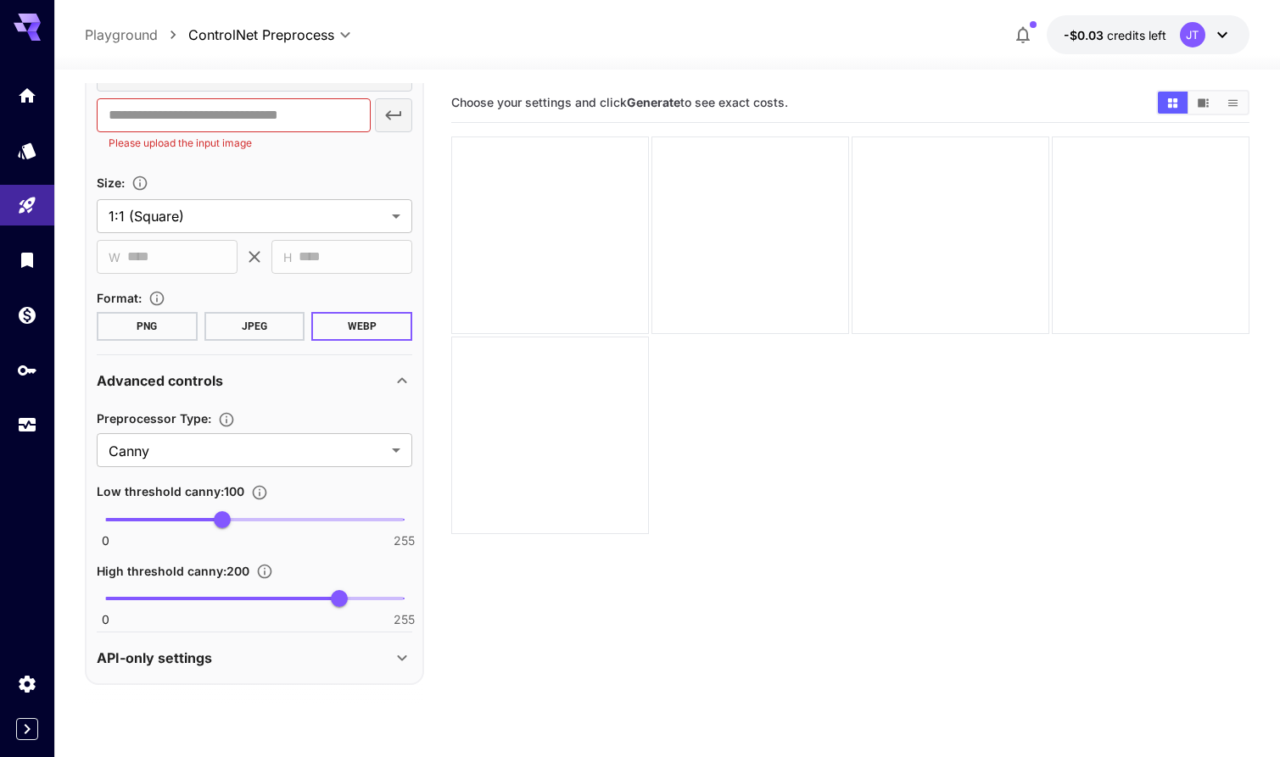
scroll to position [5, 0]
click at [221, 444] on body "**********" at bounding box center [640, 440] width 1280 height 891
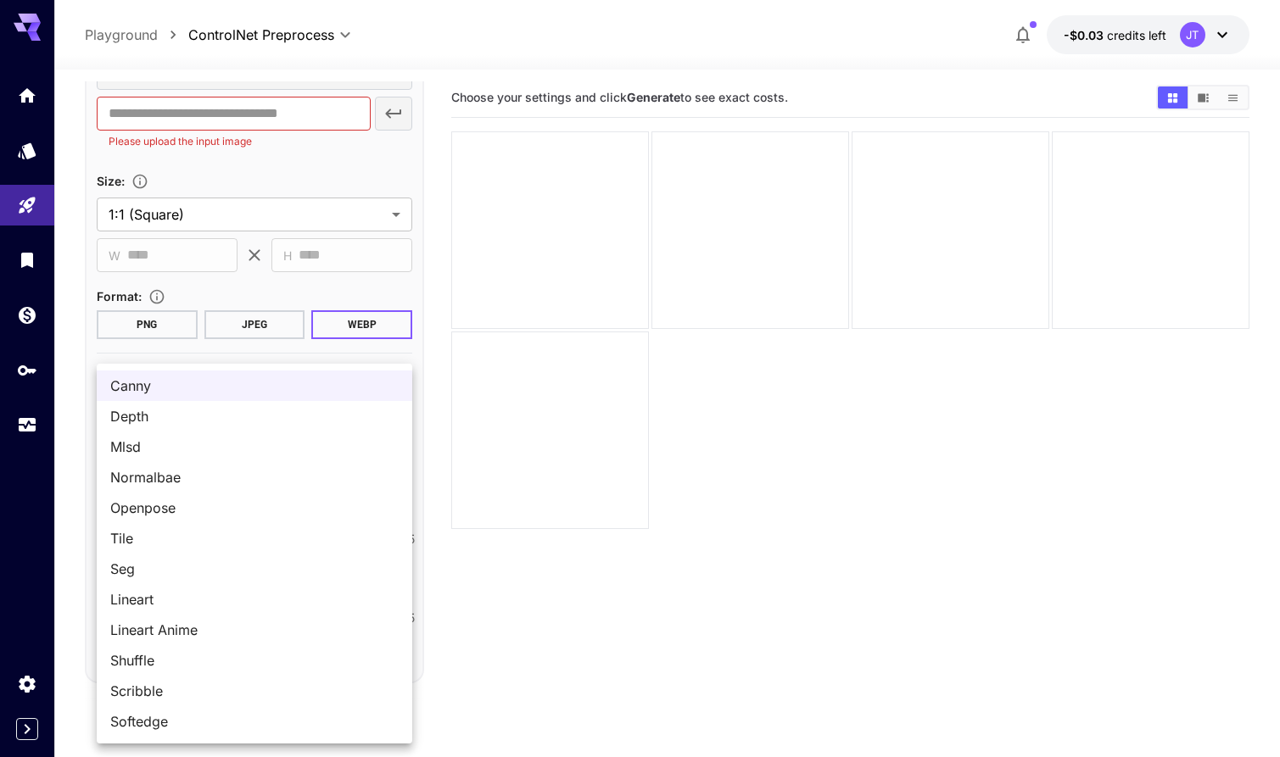
click at [437, 358] on div at bounding box center [640, 378] width 1280 height 757
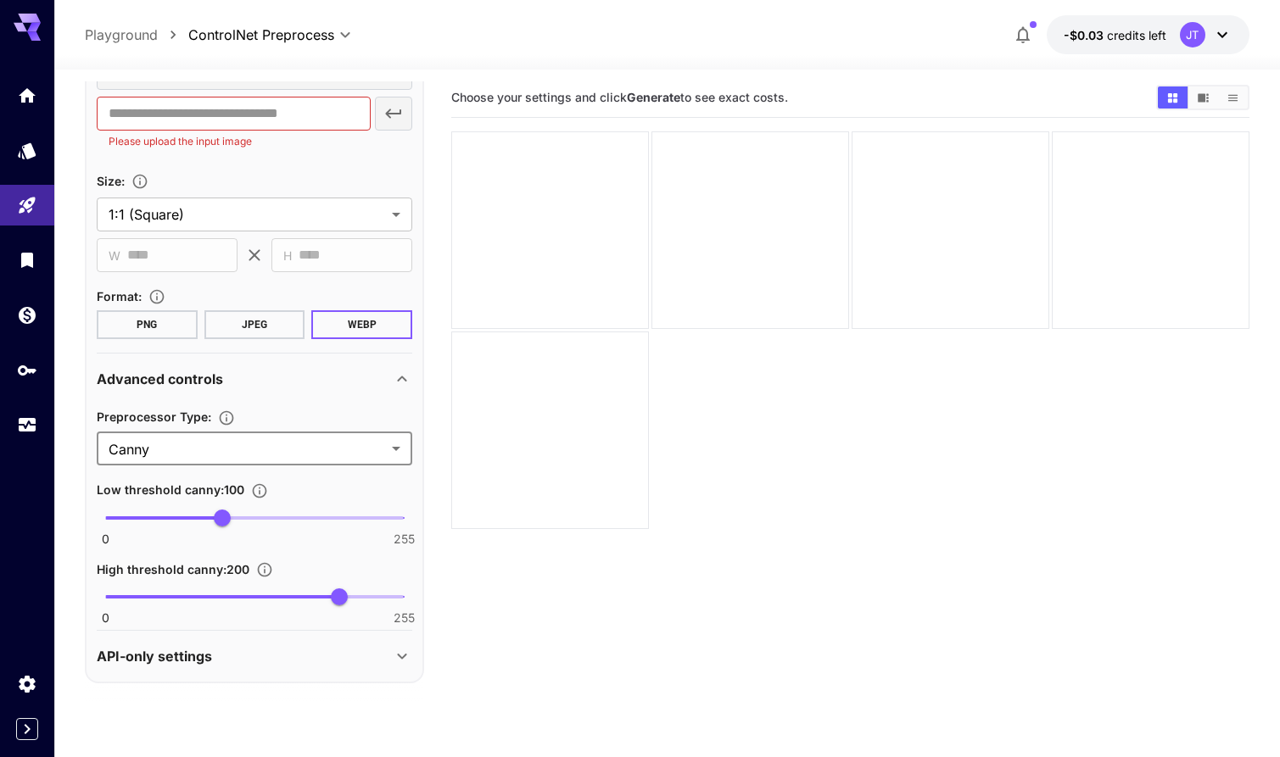
scroll to position [0, 0]
click at [339, 33] on body "**********" at bounding box center [640, 445] width 1280 height 891
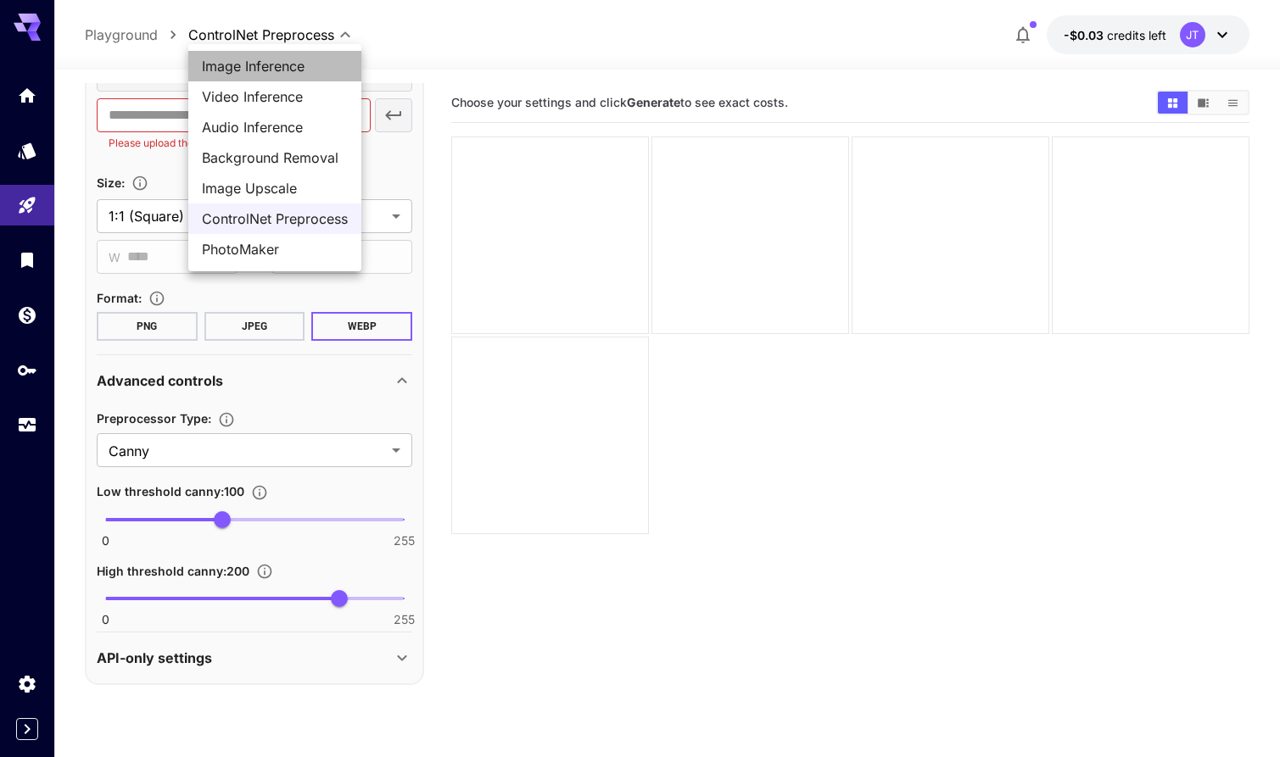
click at [282, 71] on span "Image Inference" at bounding box center [275, 66] width 146 height 20
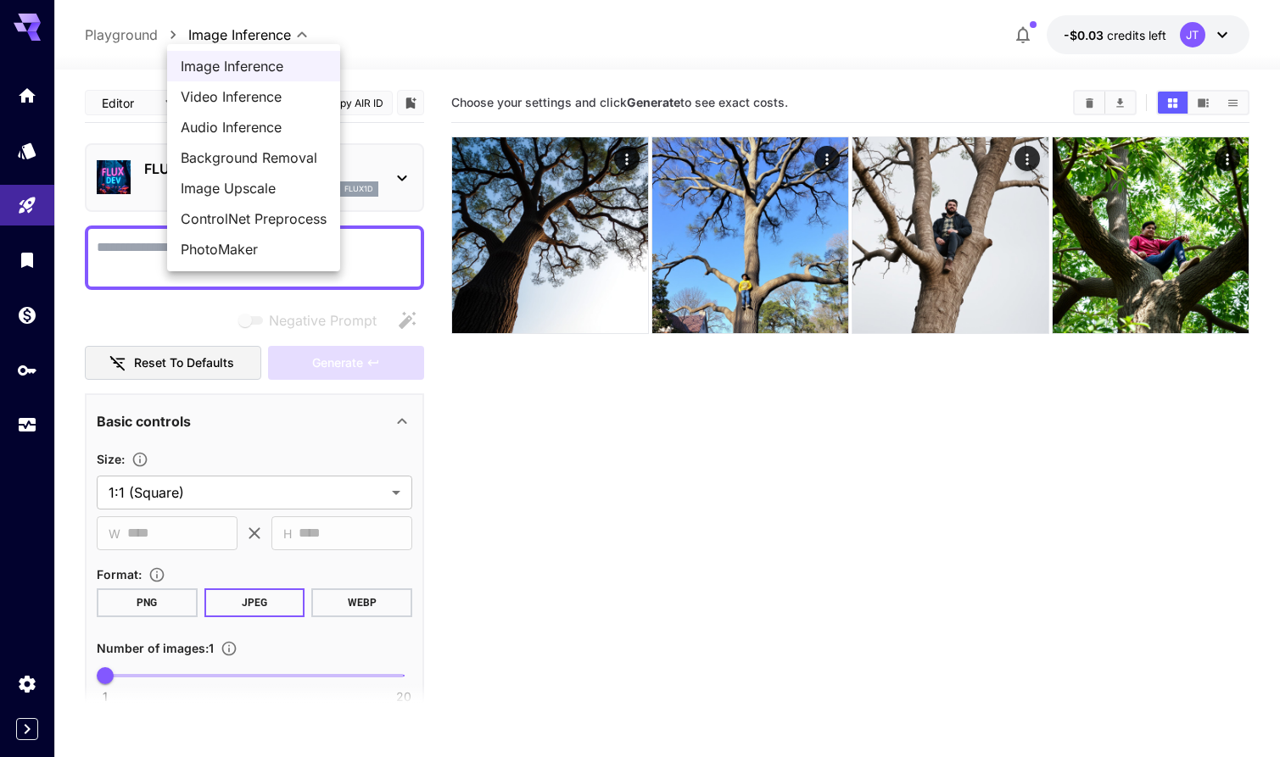
click at [299, 31] on body "**********" at bounding box center [640, 445] width 1280 height 891
click at [270, 189] on span "Image Upscale" at bounding box center [254, 188] width 146 height 20
type input "**********"
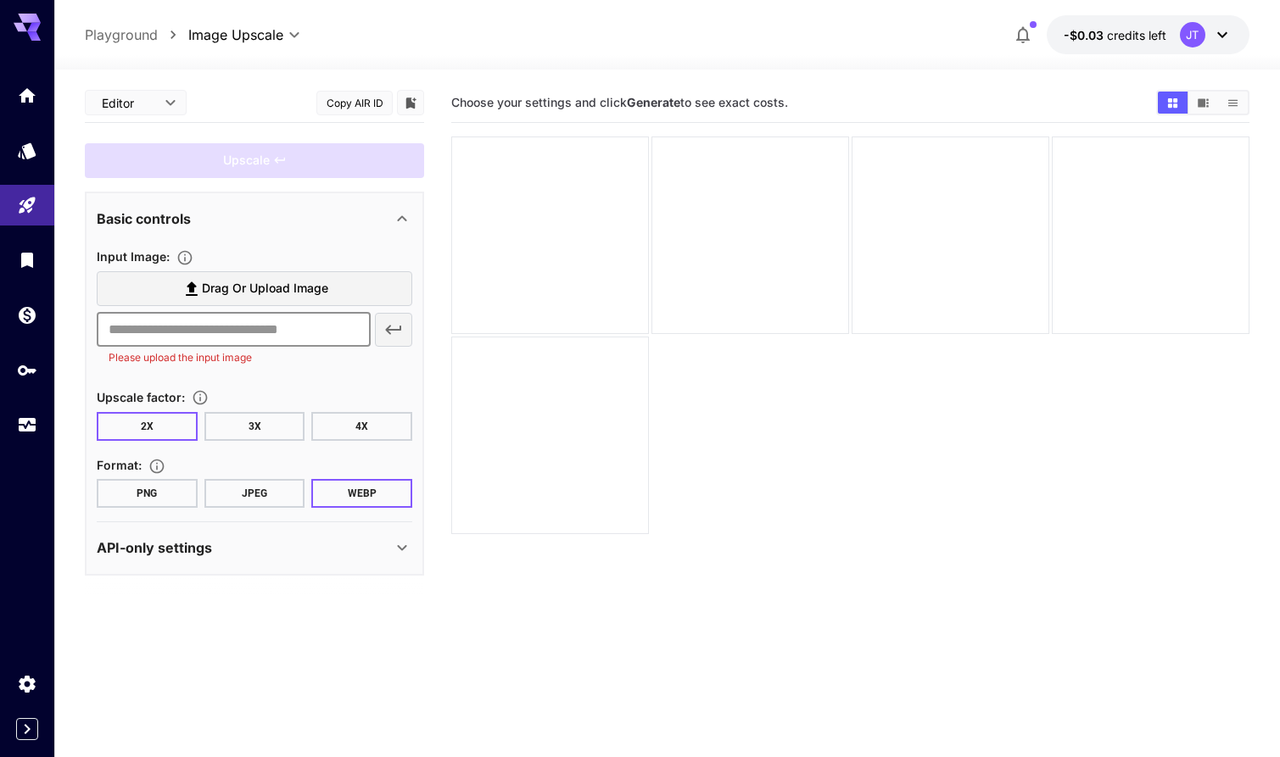
click at [330, 332] on input "text" at bounding box center [234, 330] width 274 height 34
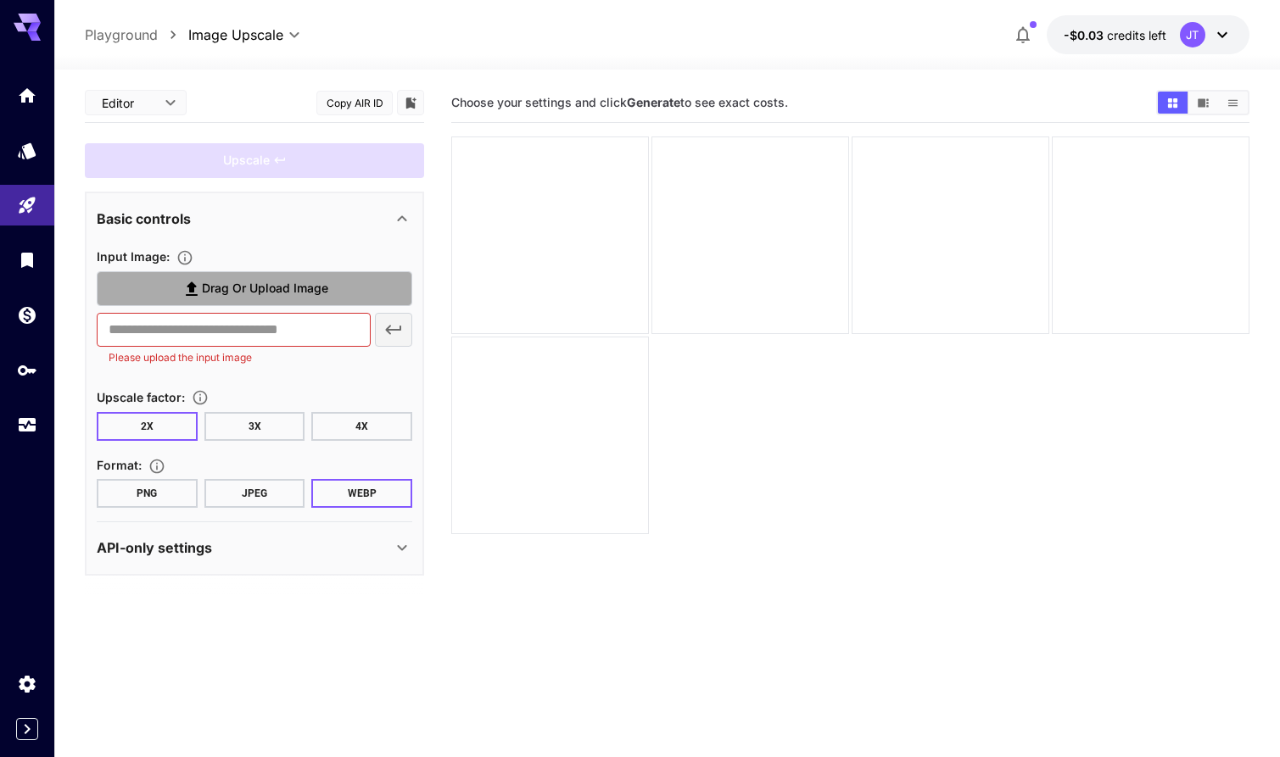
click at [324, 293] on span "Drag or upload image" at bounding box center [265, 288] width 126 height 21
click at [0, 0] on input "Drag or upload image" at bounding box center [0, 0] width 0 height 0
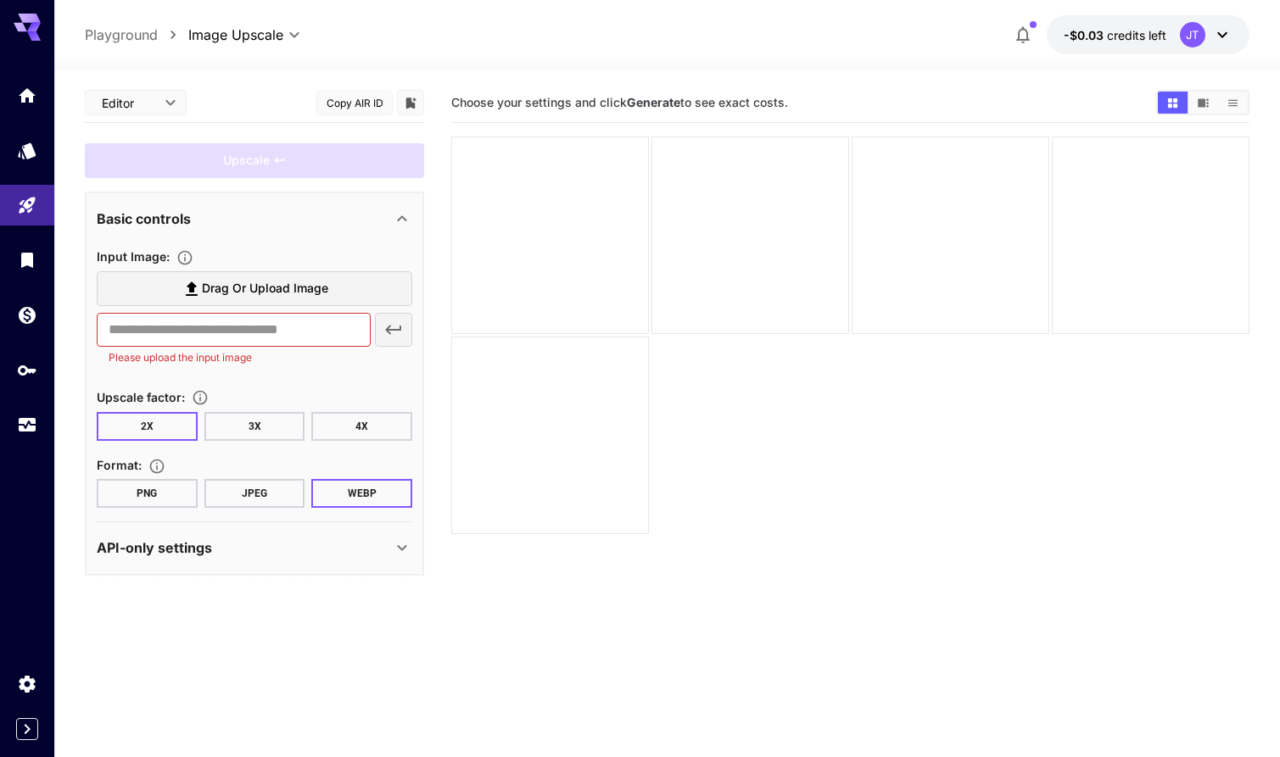
click at [282, 293] on span "Drag or upload image" at bounding box center [265, 288] width 126 height 21
click at [0, 0] on input "Drag or upload image" at bounding box center [0, 0] width 0 height 0
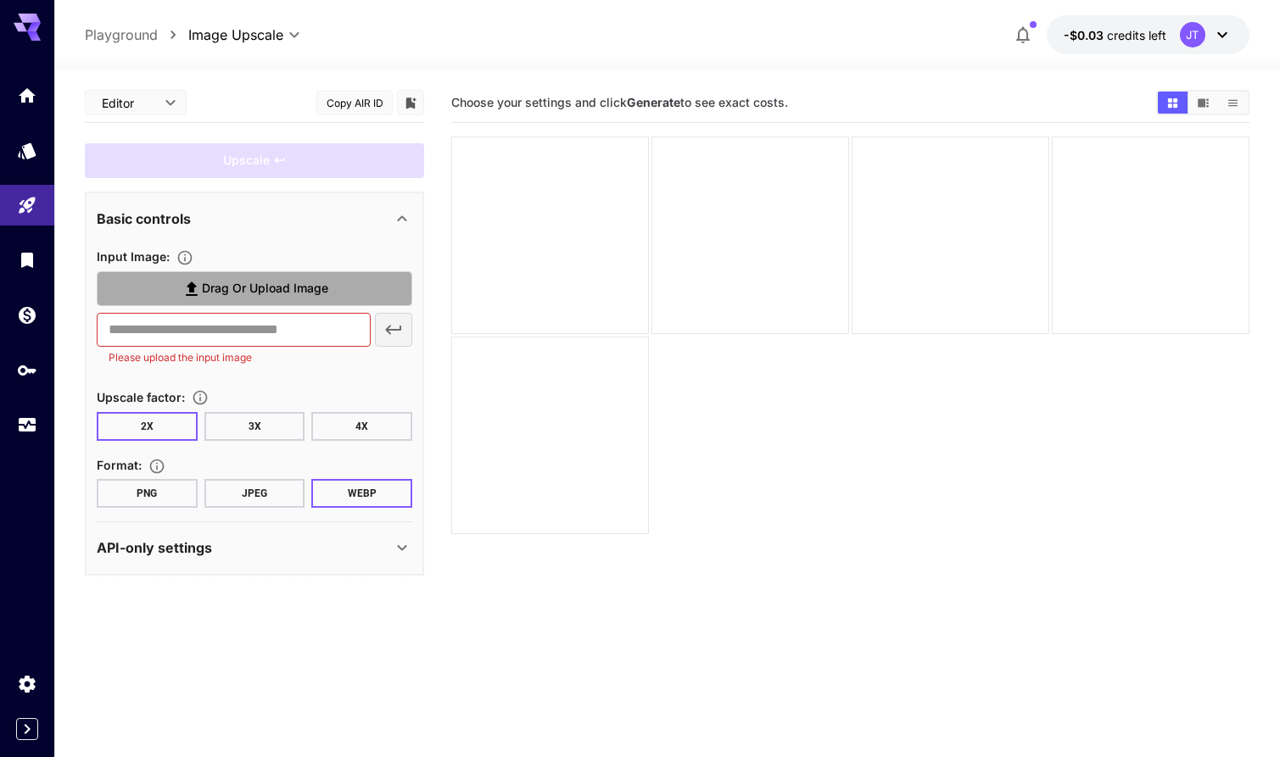
click at [301, 277] on label "Drag or upload image" at bounding box center [254, 288] width 315 height 35
click at [0, 0] on input "Drag or upload image" at bounding box center [0, 0] width 0 height 0
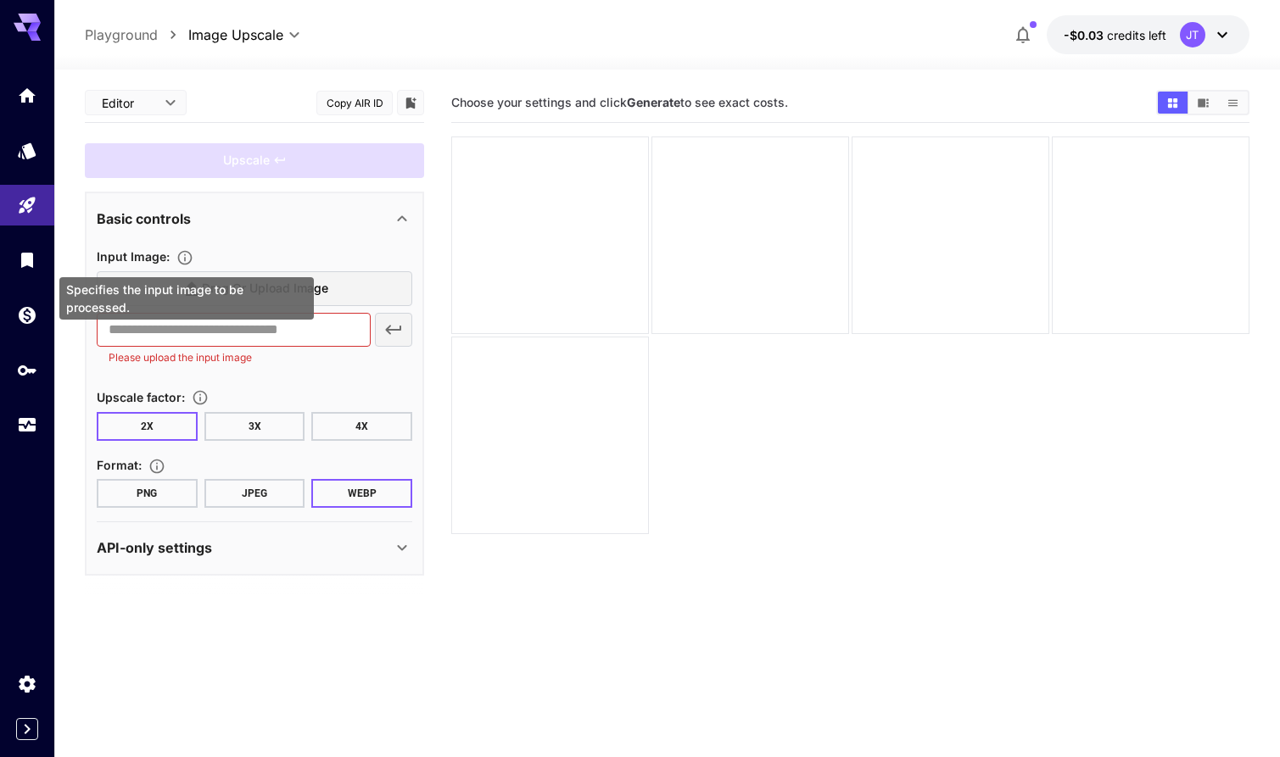
click at [184, 254] on icon "Specifies the input image to be processed." at bounding box center [184, 257] width 17 height 17
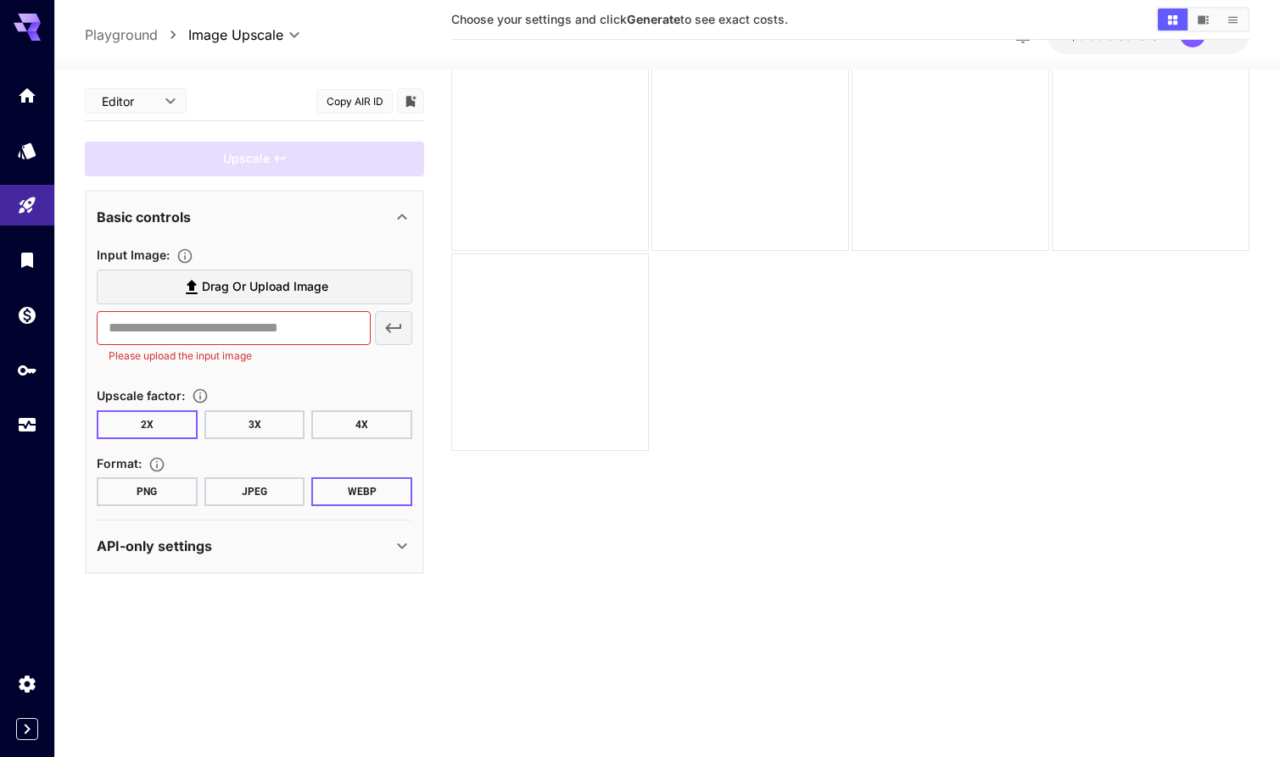
scroll to position [134, 0]
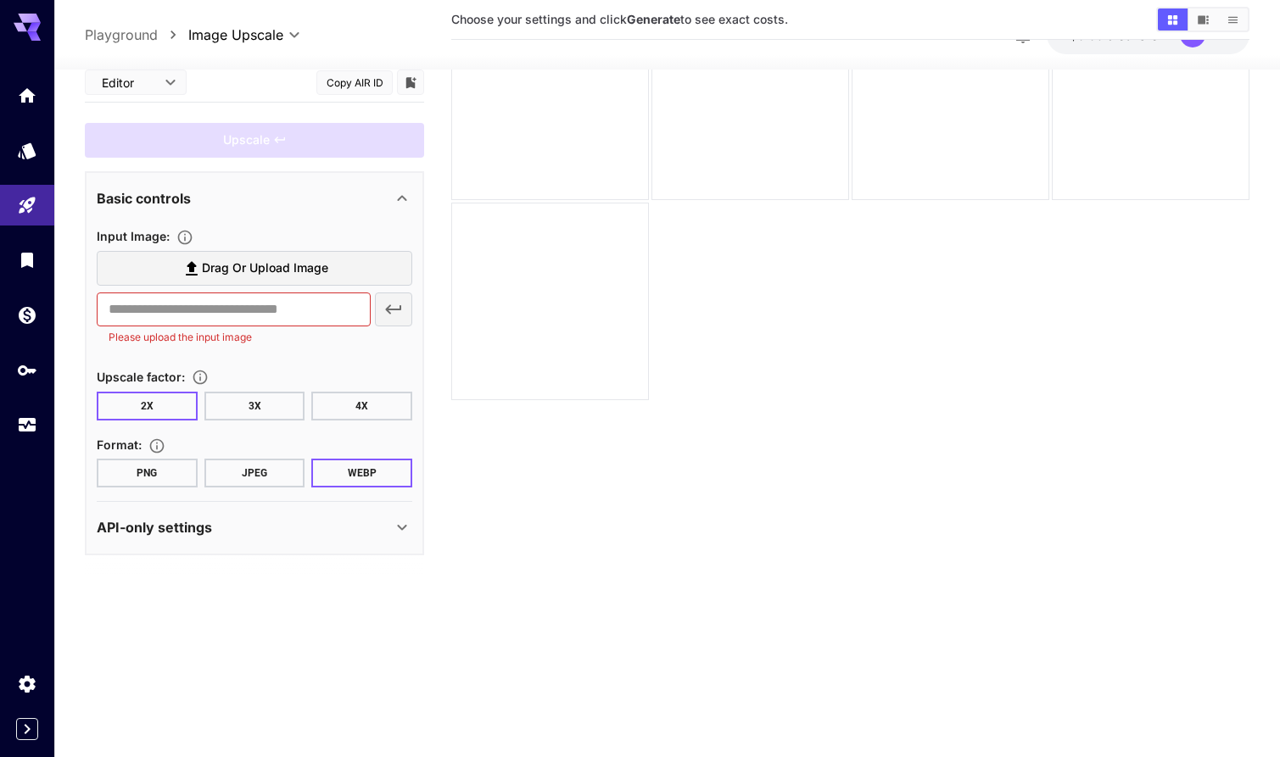
click at [287, 534] on div "API-only settings" at bounding box center [244, 527] width 295 height 20
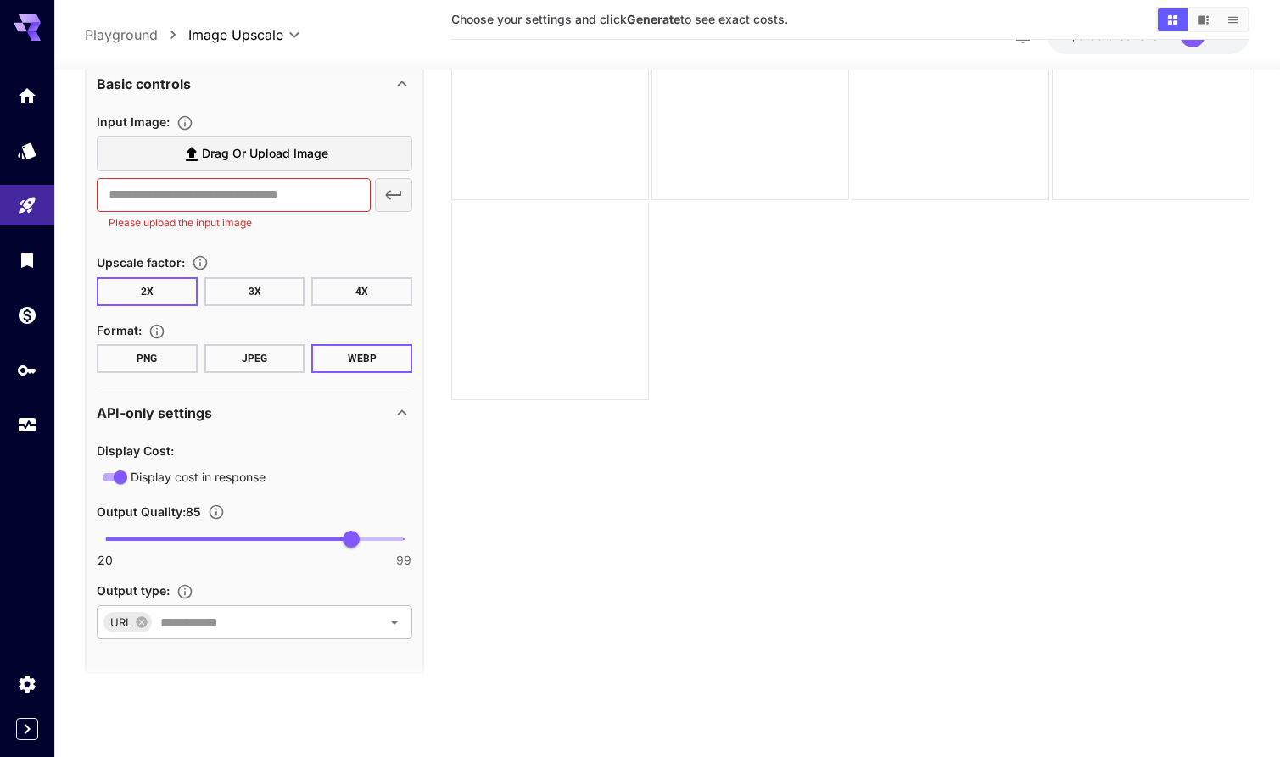
scroll to position [125, 0]
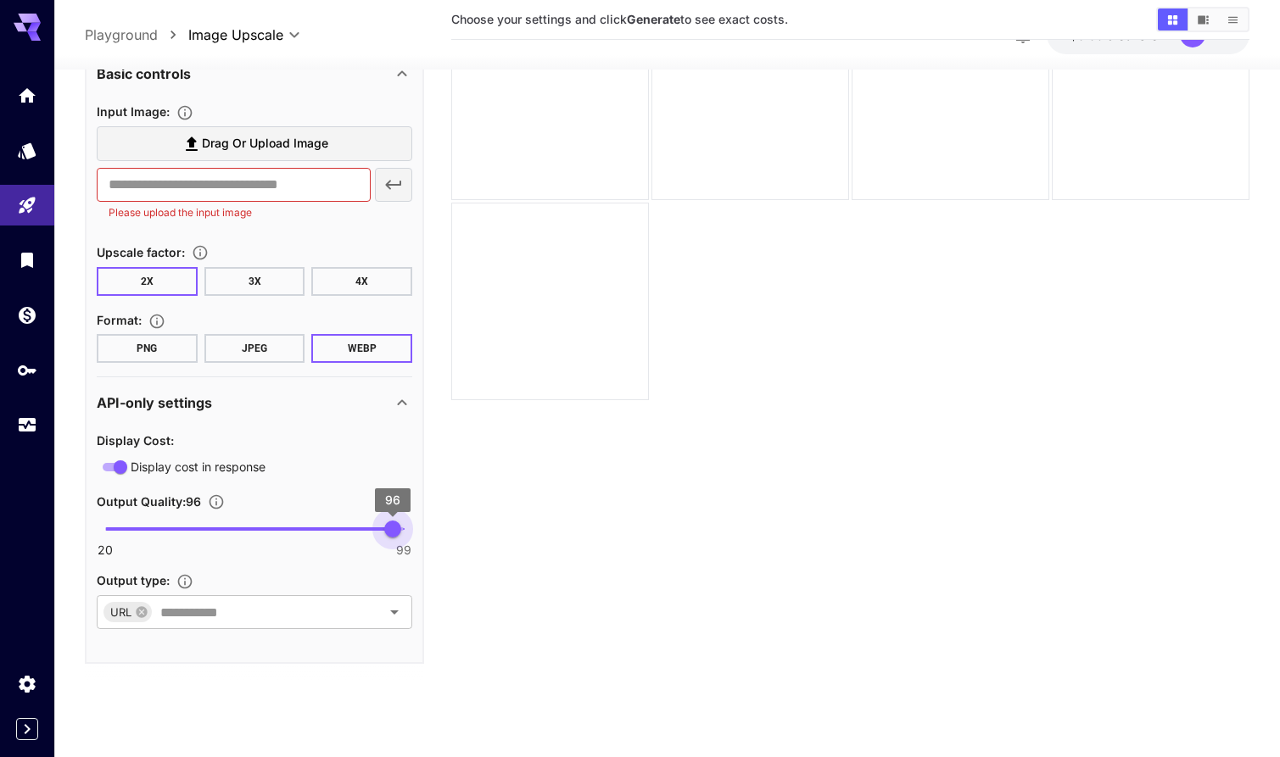
type input "**"
drag, startPoint x: 359, startPoint y: 528, endPoint x: 407, endPoint y: 530, distance: 48.4
click at [407, 530] on span "99" at bounding box center [403, 529] width 17 height 17
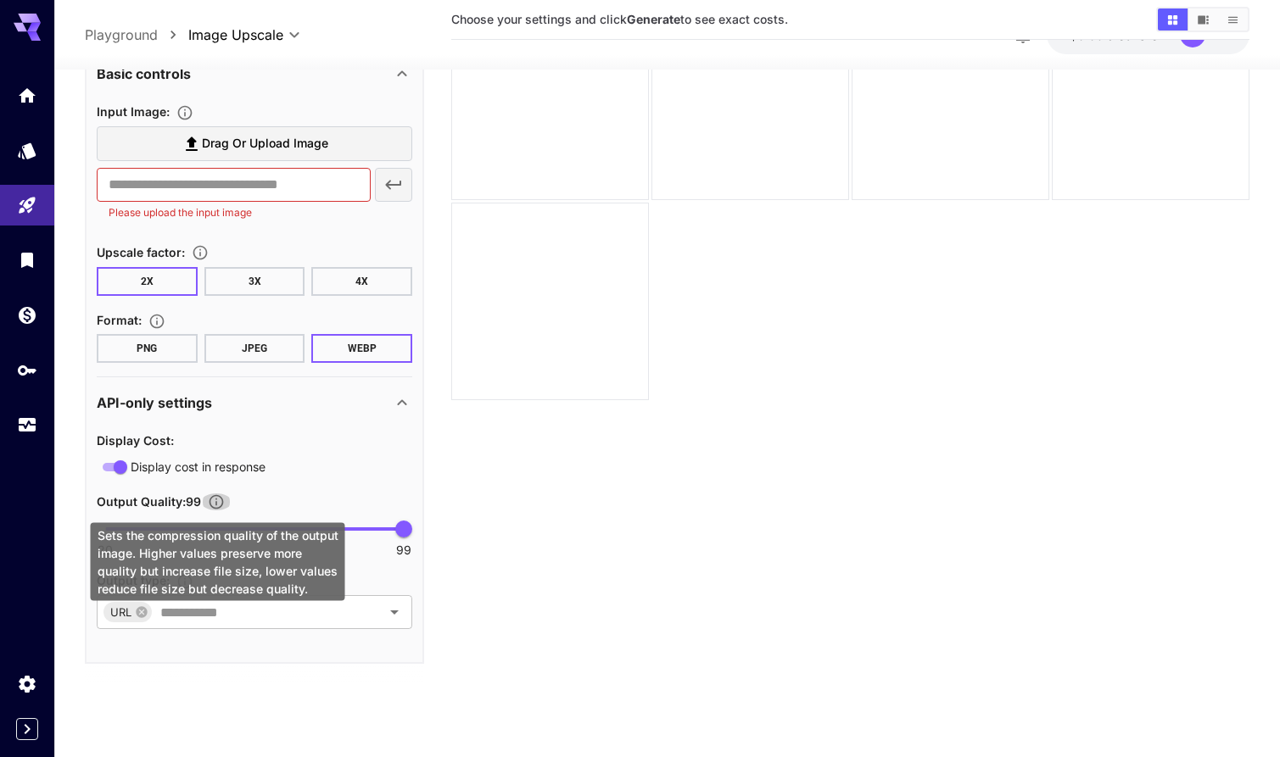
click at [220, 498] on icon "Sets the compression quality of the output image. Higher values preserve more q…" at bounding box center [216, 502] width 17 height 17
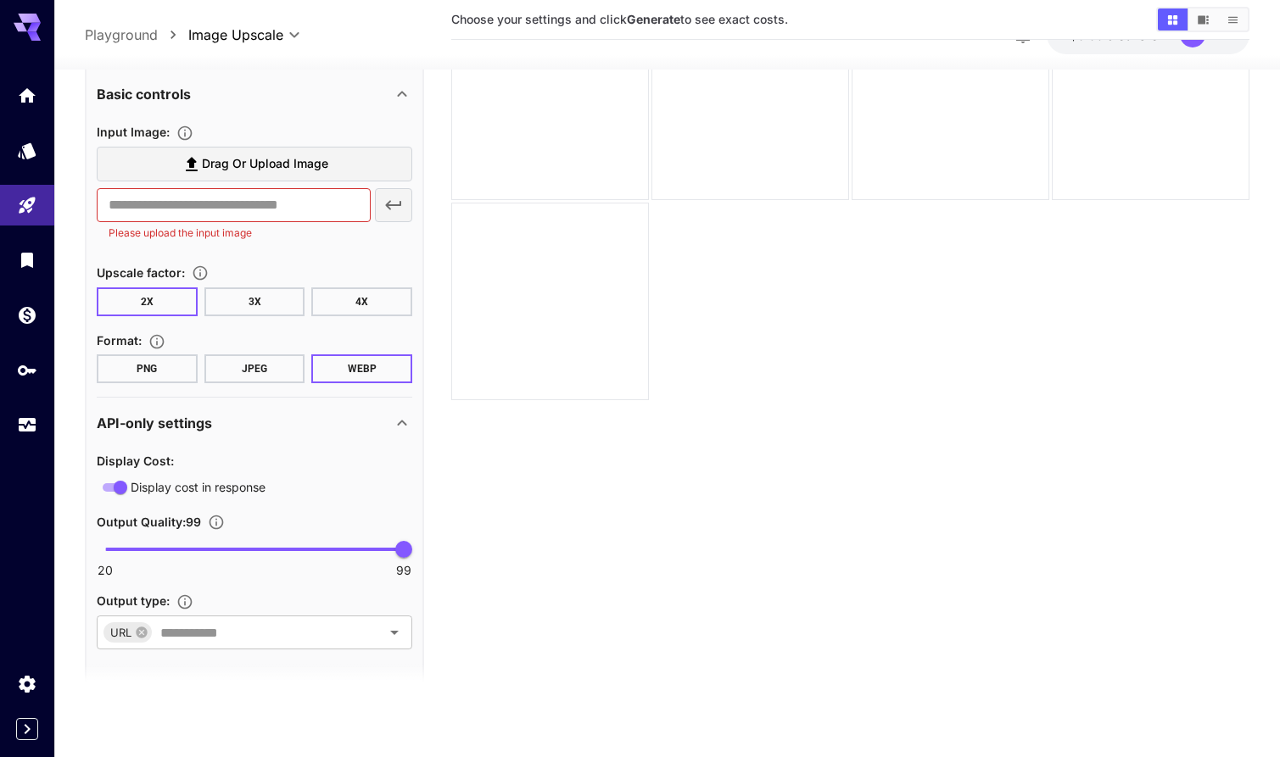
scroll to position [103, 0]
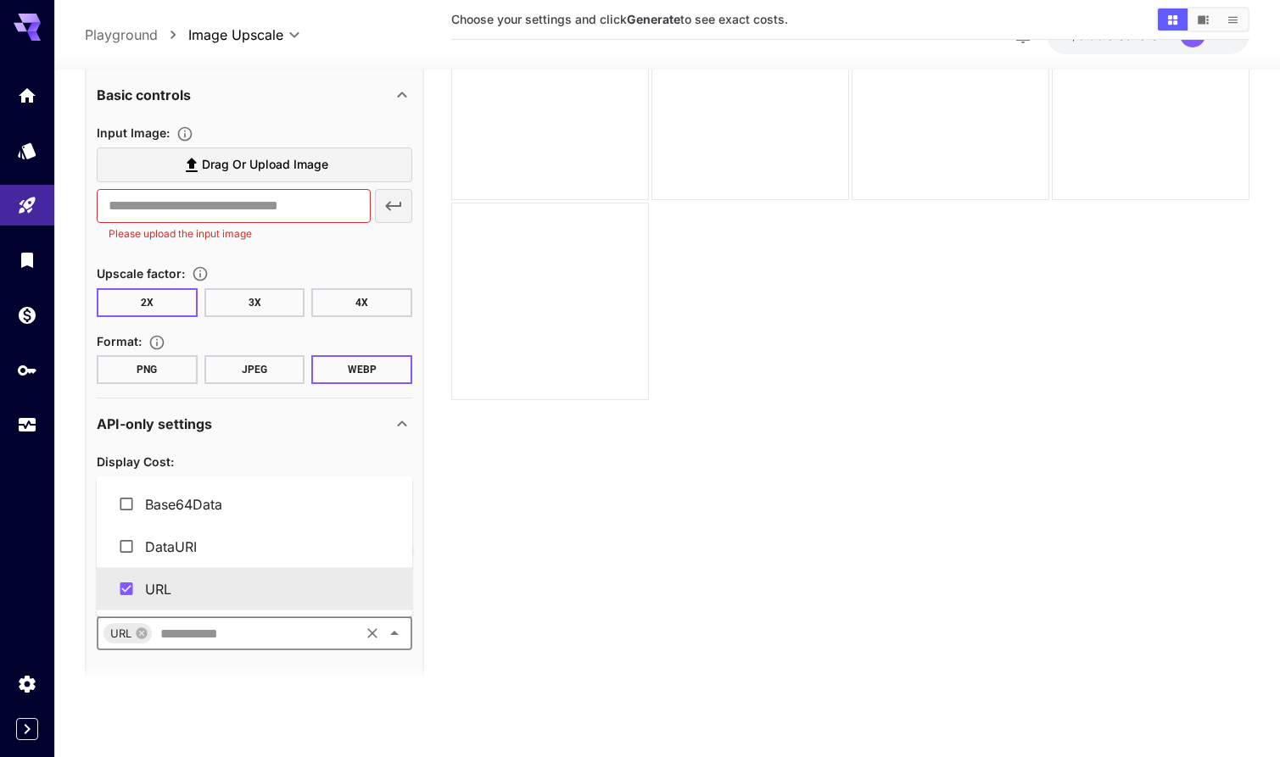
click at [219, 632] on input "text" at bounding box center [255, 634] width 204 height 24
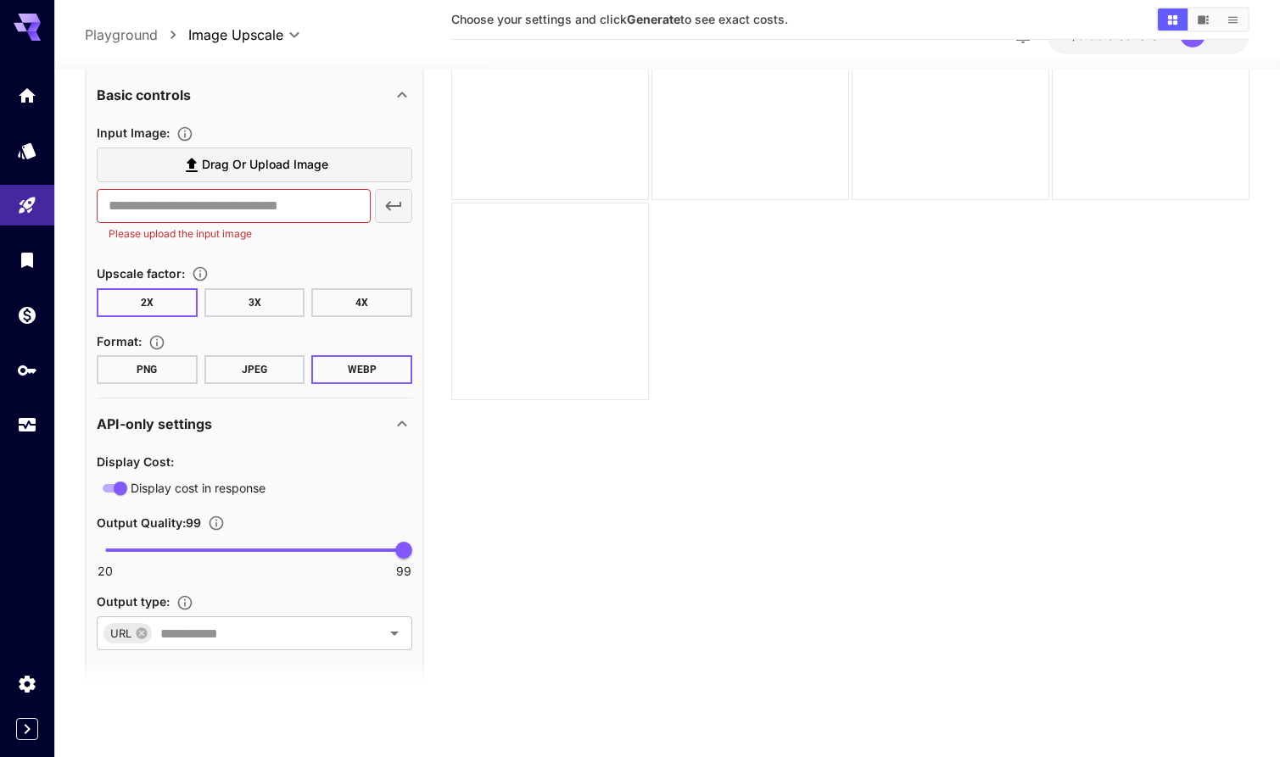
click at [483, 554] on section "Choose your settings and click Generate to see exact costs." at bounding box center [850, 327] width 798 height 757
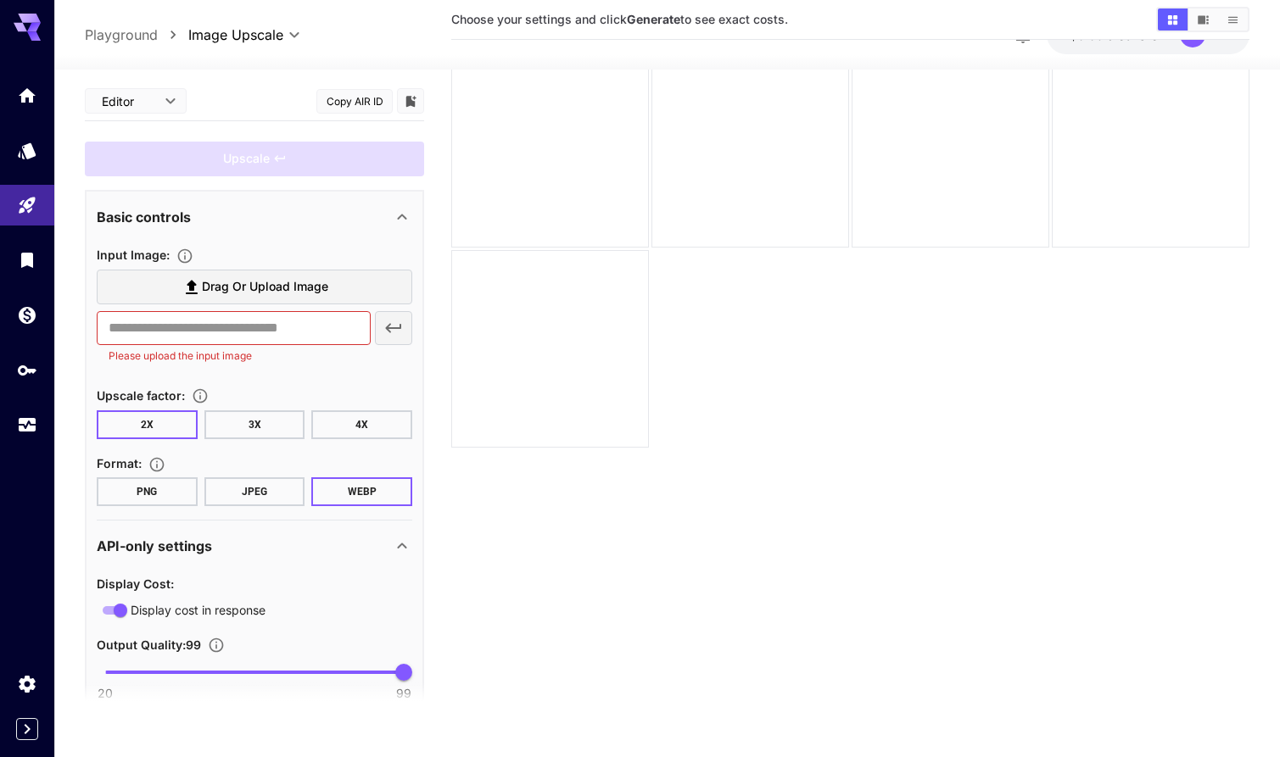
scroll to position [81, 0]
click at [155, 495] on button "PNG" at bounding box center [147, 491] width 101 height 29
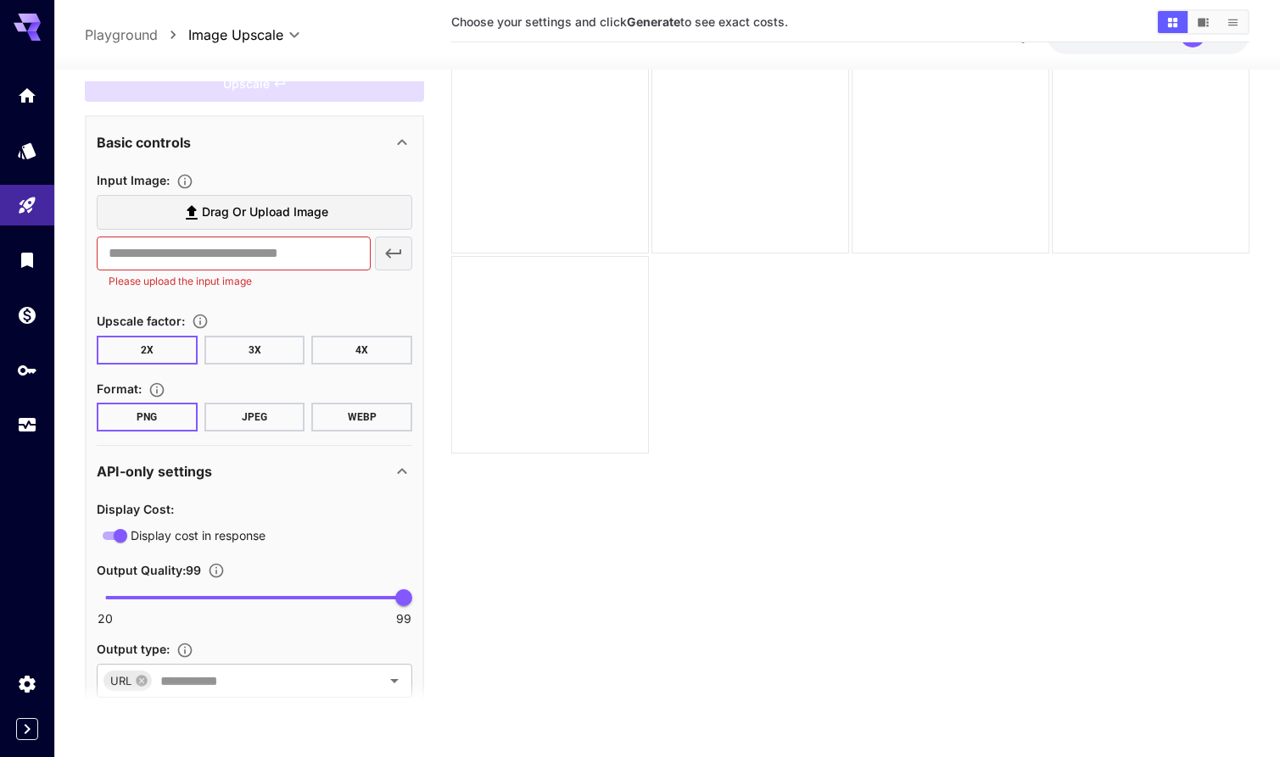
scroll to position [0, 0]
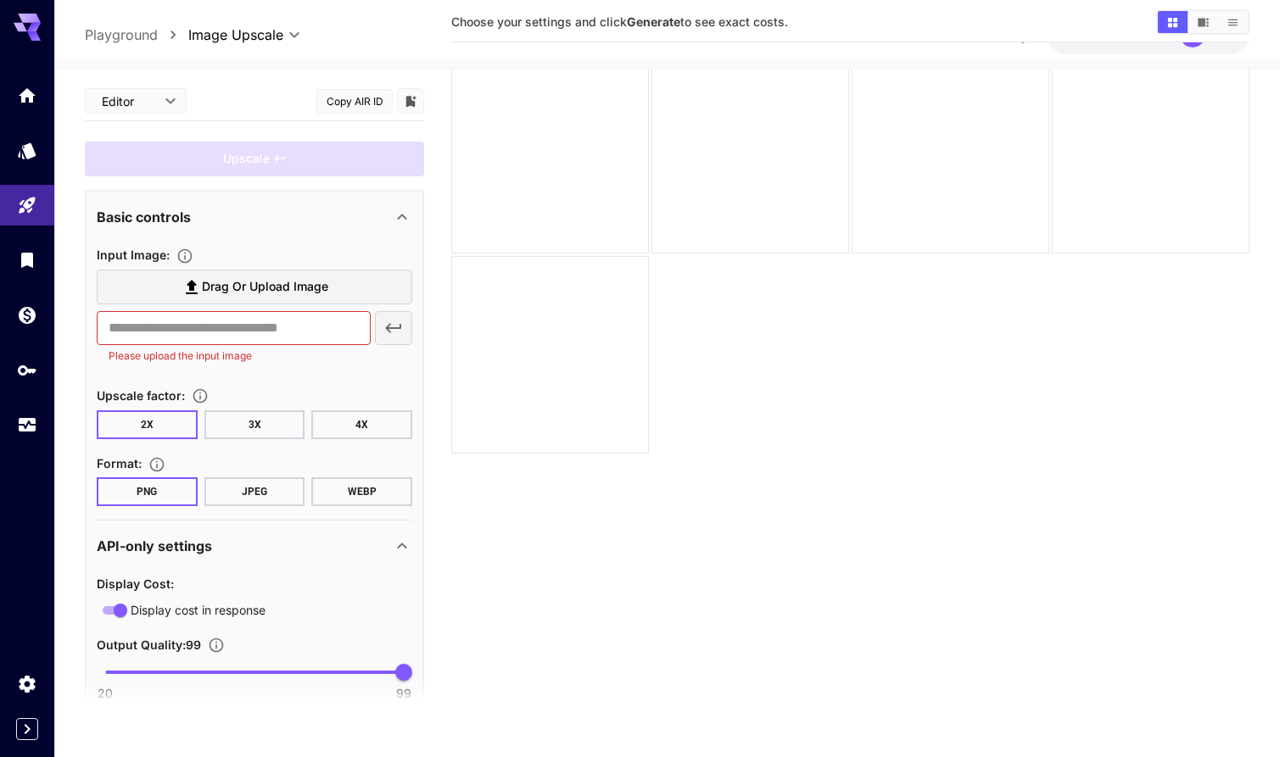
click at [282, 295] on span "Drag or upload image" at bounding box center [265, 286] width 126 height 21
click at [0, 0] on input "Drag or upload image" at bounding box center [0, 0] width 0 height 0
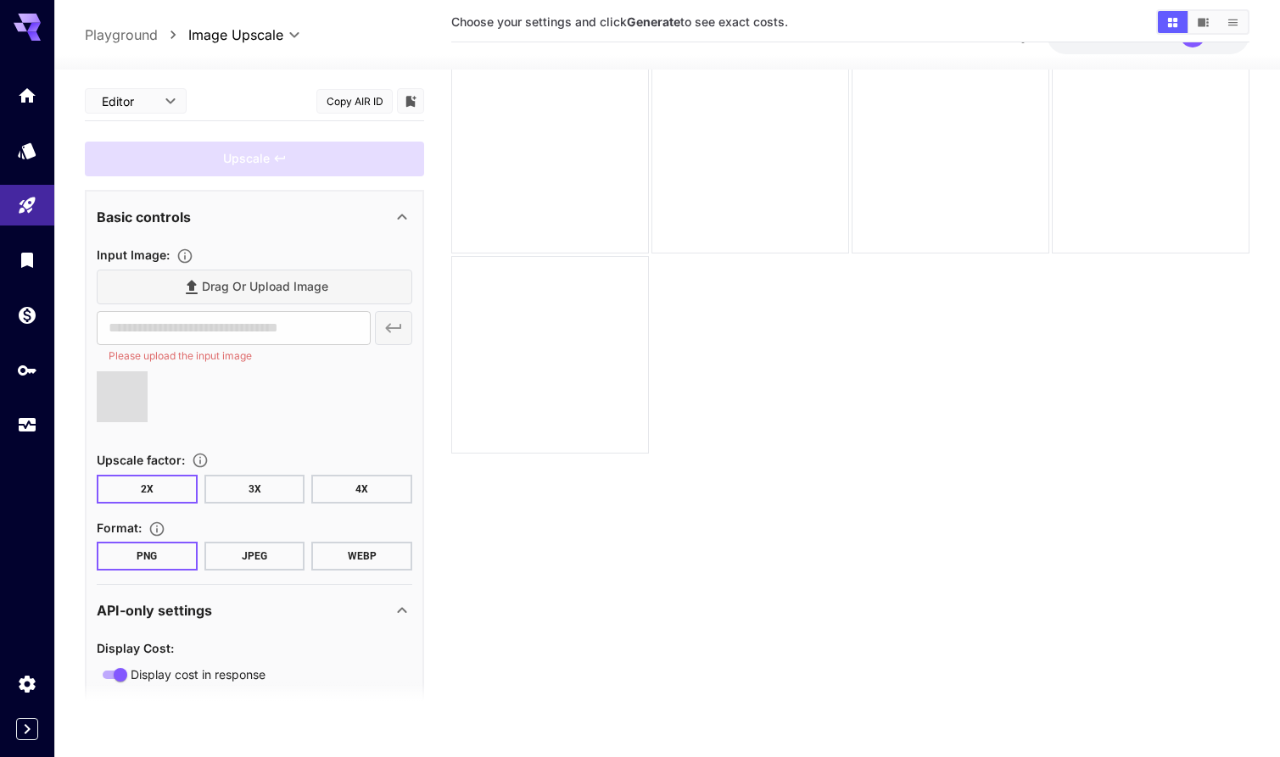
type input "**********"
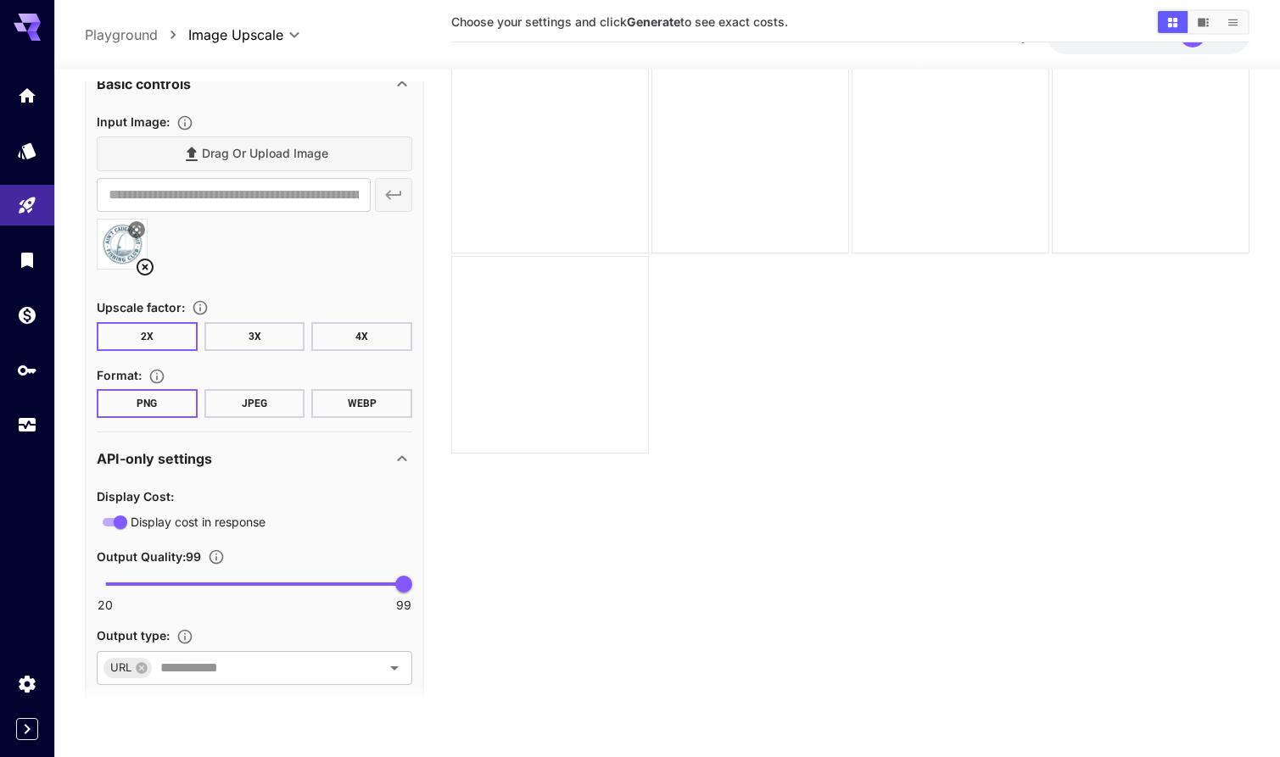
scroll to position [170, 0]
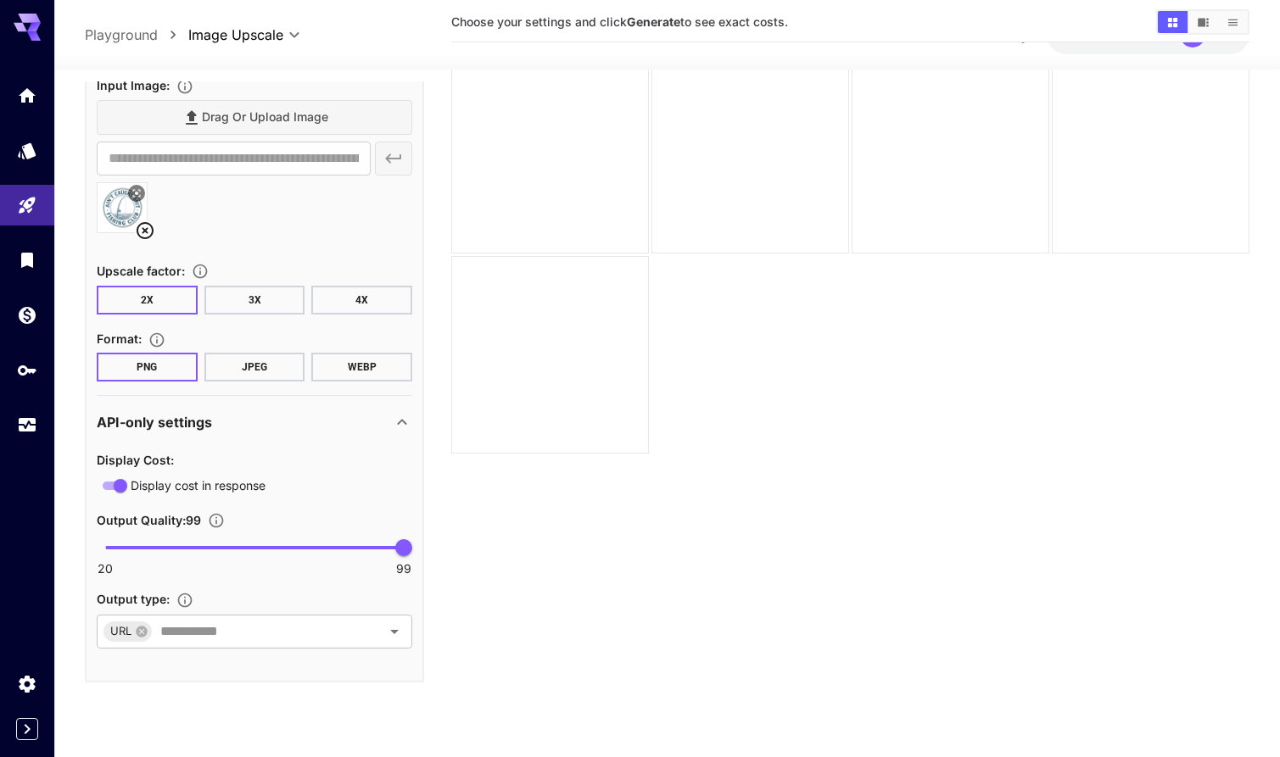
click at [355, 304] on button "4X" at bounding box center [361, 300] width 101 height 29
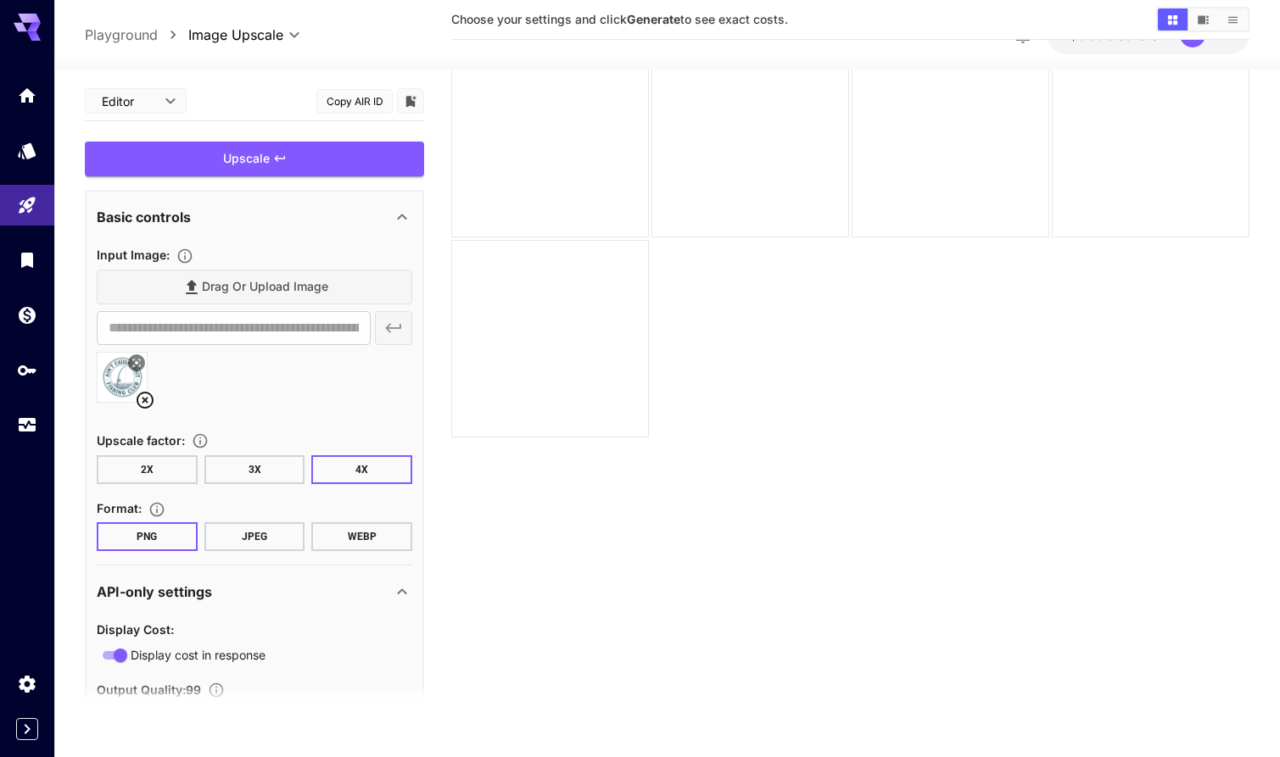
scroll to position [72, 0]
click at [362, 156] on div "Upscale" at bounding box center [254, 159] width 339 height 35
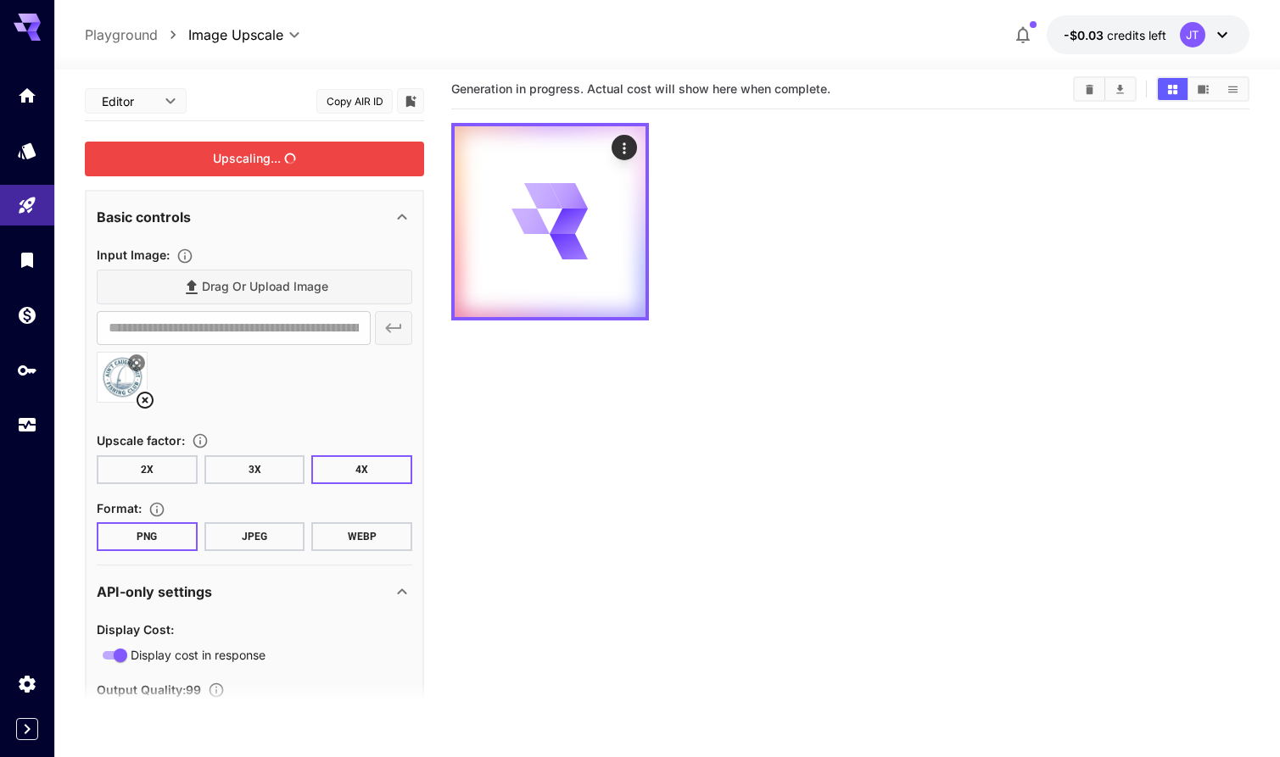
scroll to position [0, 0]
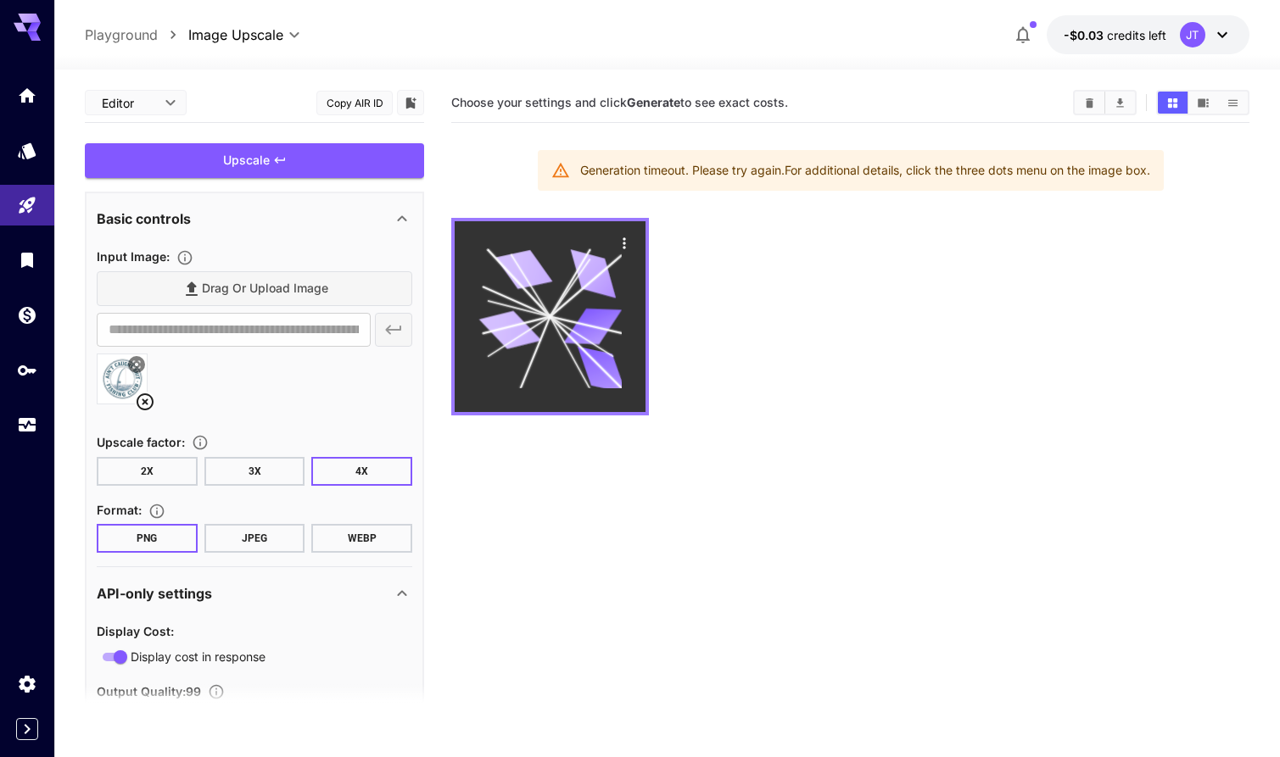
click at [586, 344] on icon at bounding box center [549, 316] width 143 height 143
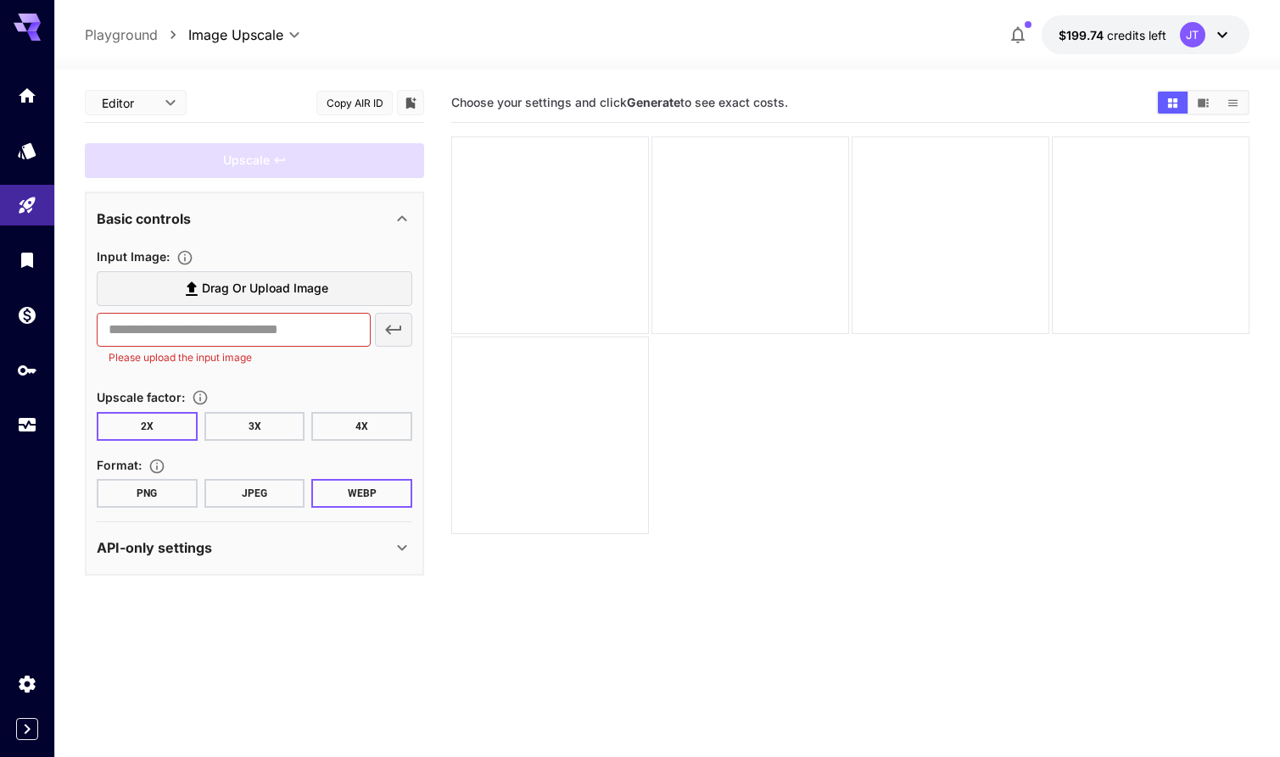
click at [1226, 32] on icon at bounding box center [1222, 35] width 20 height 20
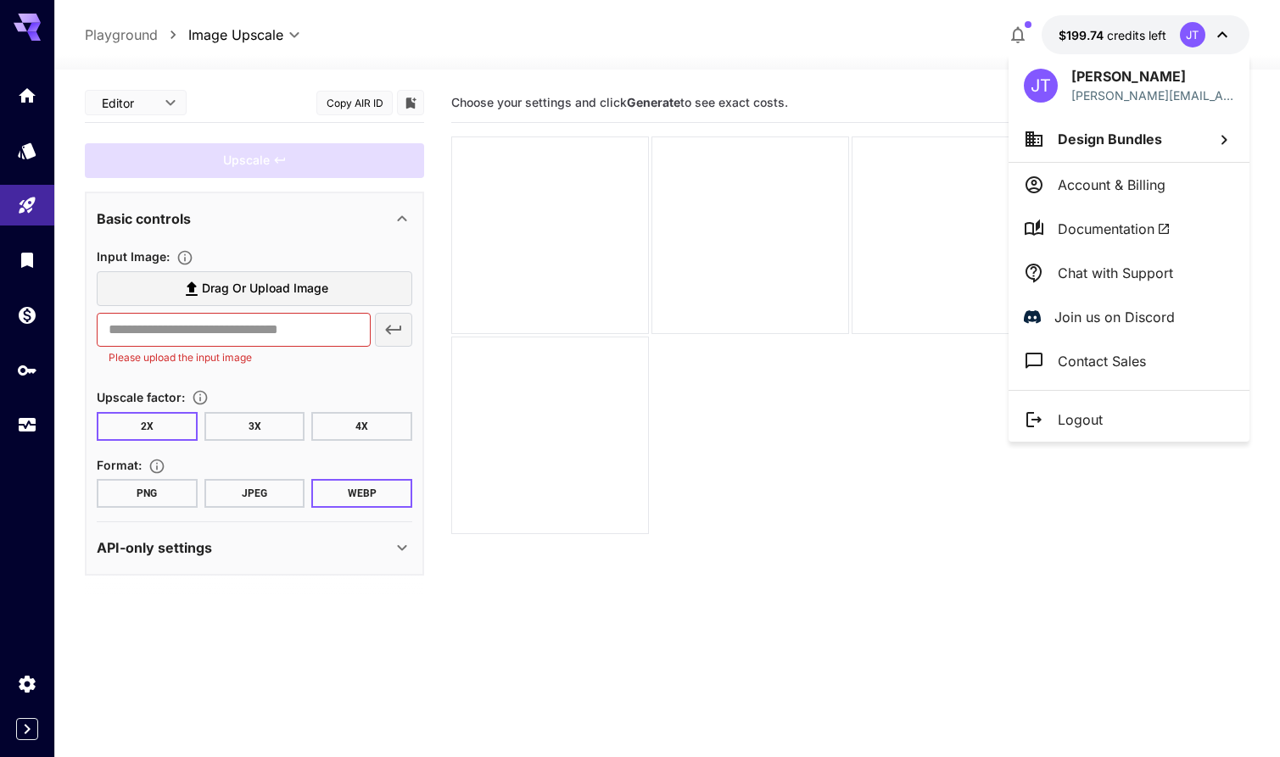
click at [828, 47] on div at bounding box center [640, 378] width 1280 height 757
